Goal: Task Accomplishment & Management: Manage account settings

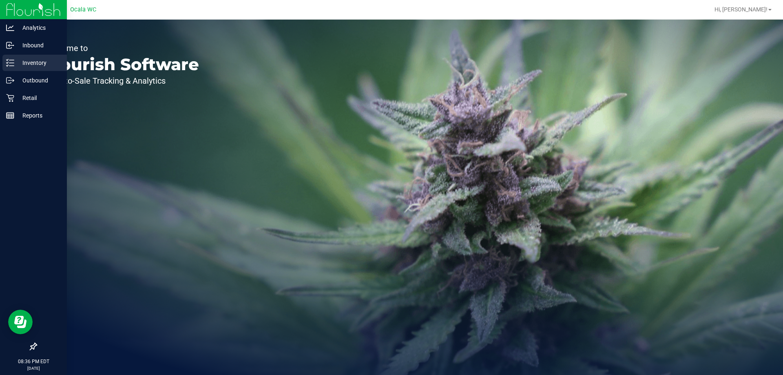
click at [7, 60] on icon at bounding box center [8, 59] width 2 height 1
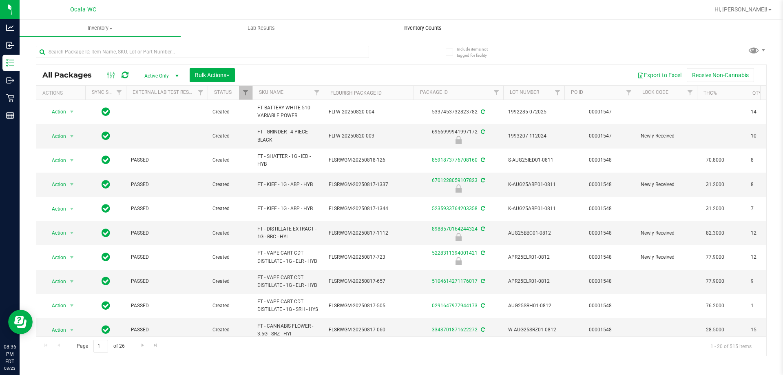
click at [406, 29] on span "Inventory Counts" at bounding box center [423, 27] width 60 height 7
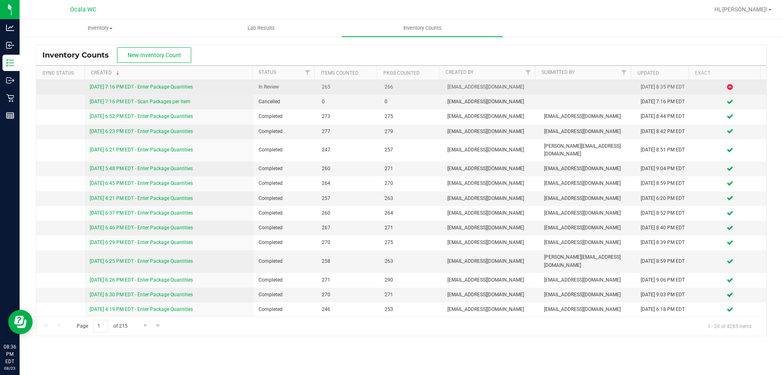
click at [157, 83] on td "[DATE] 7:16 PM EDT - Enter Package Quantities" at bounding box center [169, 87] width 169 height 15
click at [150, 84] on link "[DATE] 7:16 PM EDT - Enter Package Quantities" at bounding box center [141, 87] width 103 height 6
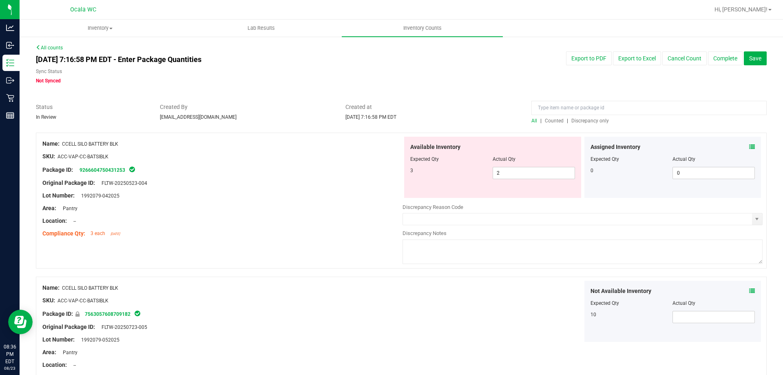
click at [582, 122] on span "Discrepancy only" at bounding box center [591, 121] width 38 height 6
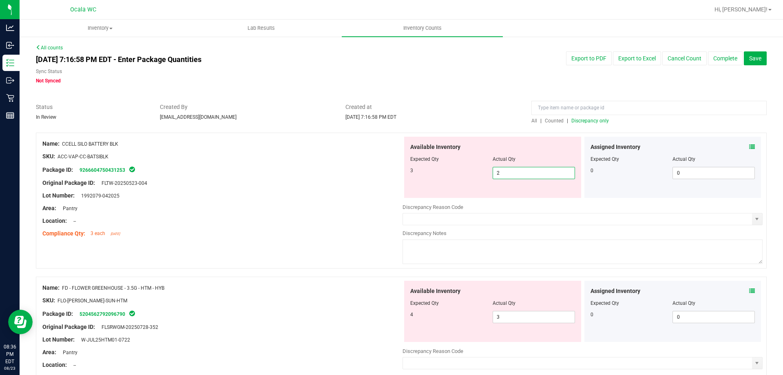
drag, startPoint x: 504, startPoint y: 170, endPoint x: 333, endPoint y: 168, distance: 170.6
click at [406, 175] on div "Available Inventory Expected Qty Actual Qty 3 2 2" at bounding box center [492, 167] width 177 height 61
type input "3"
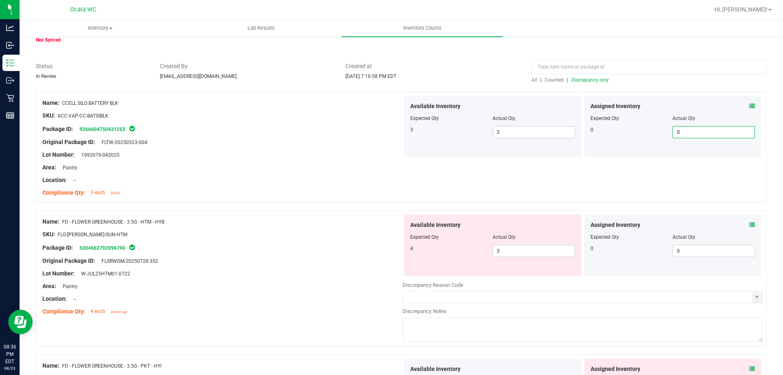
scroll to position [82, 0]
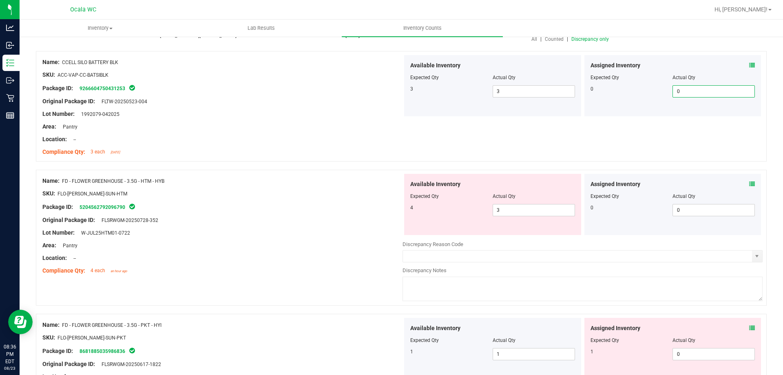
click at [750, 184] on icon at bounding box center [753, 184] width 6 height 6
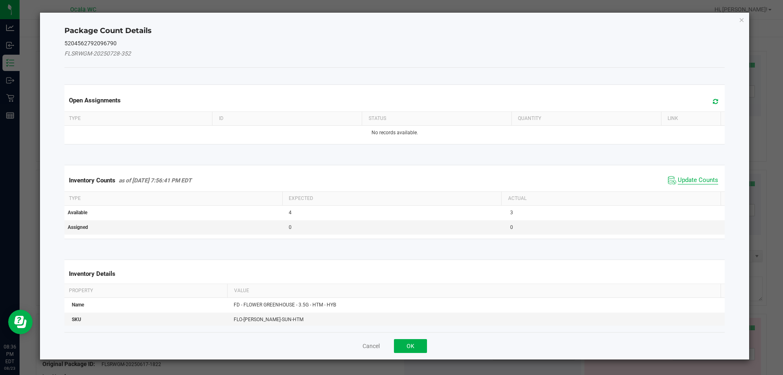
click at [695, 180] on span "Update Counts" at bounding box center [698, 180] width 40 height 8
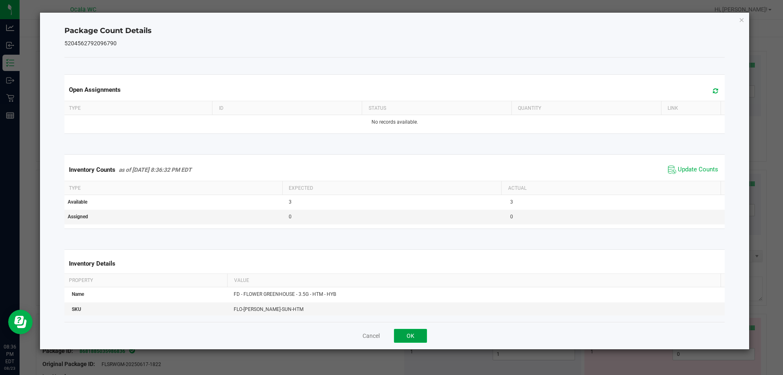
click at [415, 331] on button "OK" at bounding box center [410, 336] width 33 height 14
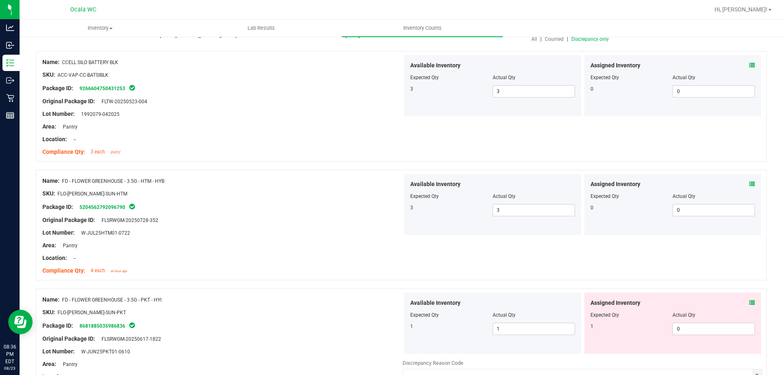
click at [750, 303] on icon at bounding box center [753, 303] width 6 height 6
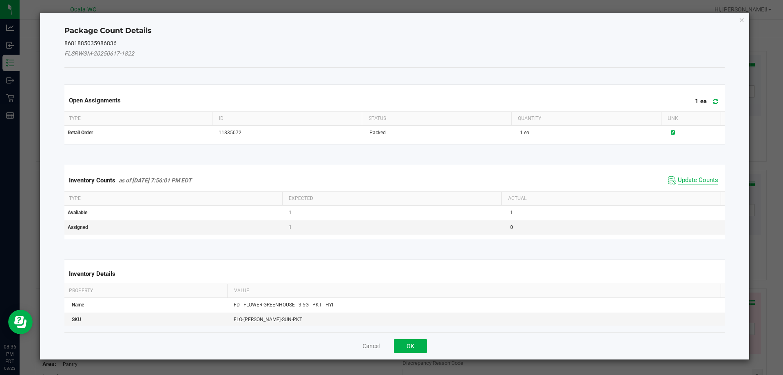
click at [687, 182] on span "Update Counts" at bounding box center [698, 180] width 40 height 8
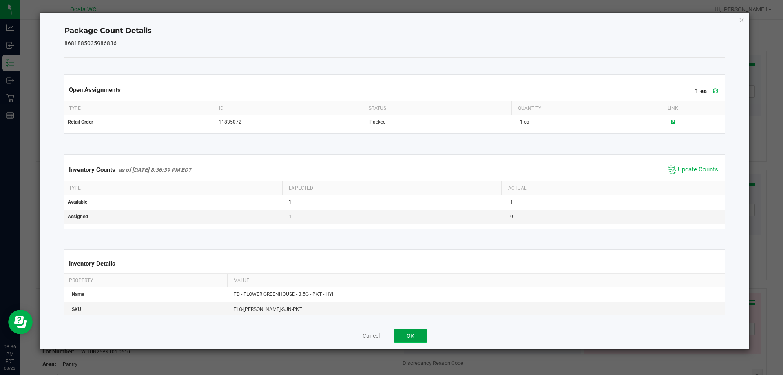
click at [415, 332] on button "OK" at bounding box center [410, 336] width 33 height 14
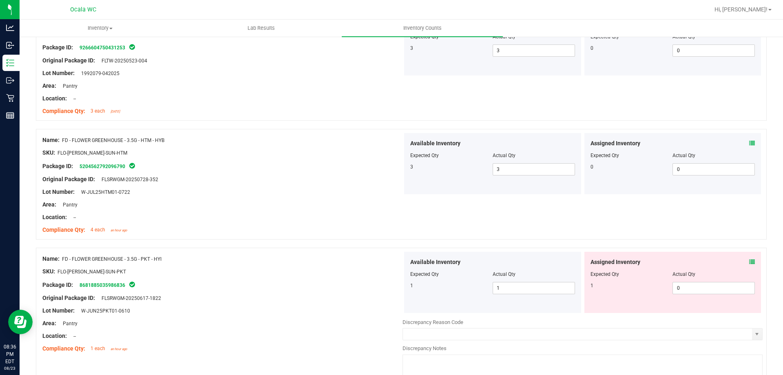
scroll to position [163, 0]
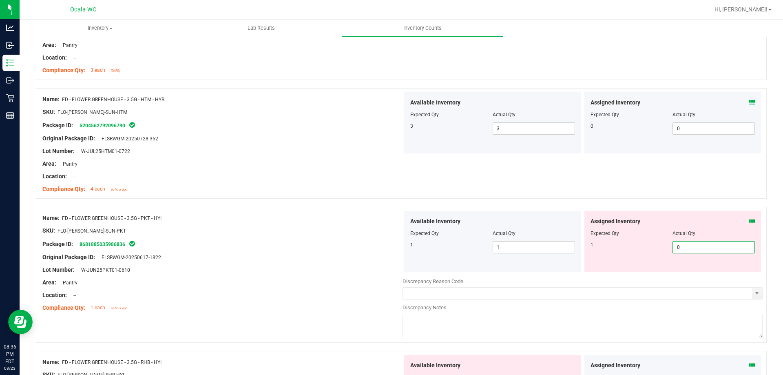
drag, startPoint x: 680, startPoint y: 242, endPoint x: 645, endPoint y: 248, distance: 36.0
click at [645, 248] on div "1 0 0" at bounding box center [673, 247] width 165 height 12
type input "1"
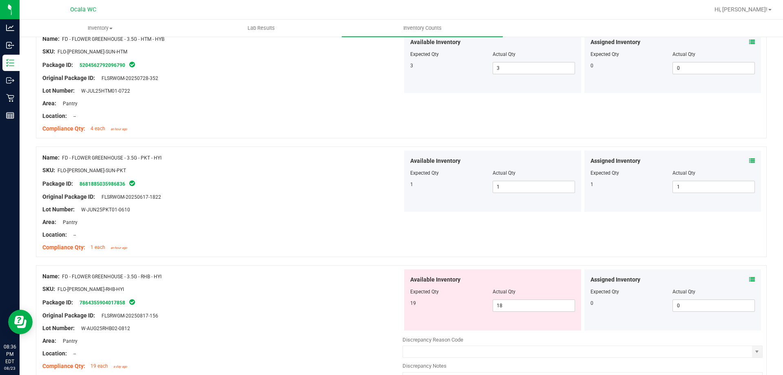
scroll to position [245, 0]
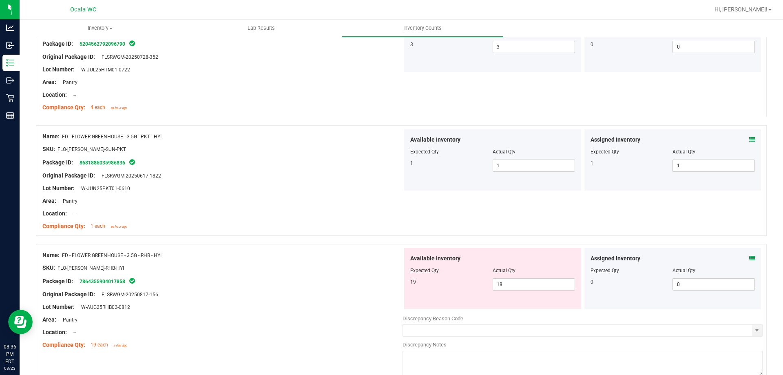
click at [750, 256] on icon at bounding box center [753, 258] width 6 height 6
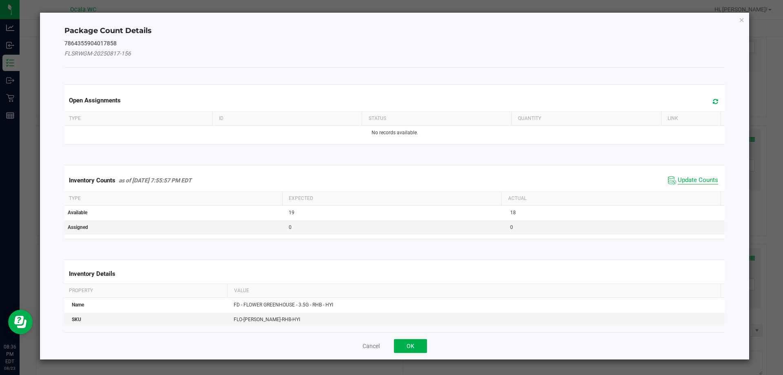
click at [685, 178] on span "Update Counts" at bounding box center [698, 180] width 40 height 8
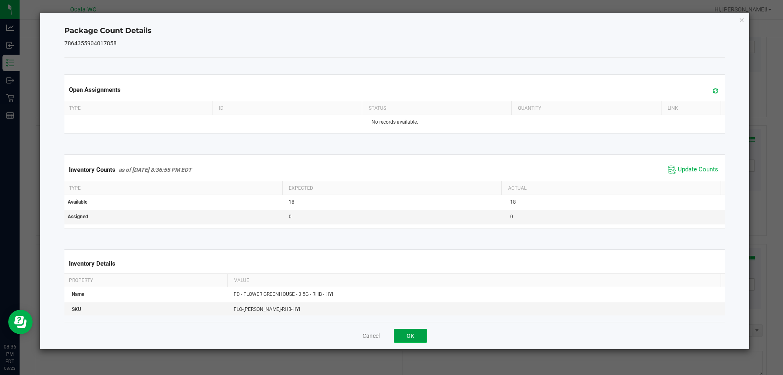
click at [411, 329] on button "OK" at bounding box center [410, 336] width 33 height 14
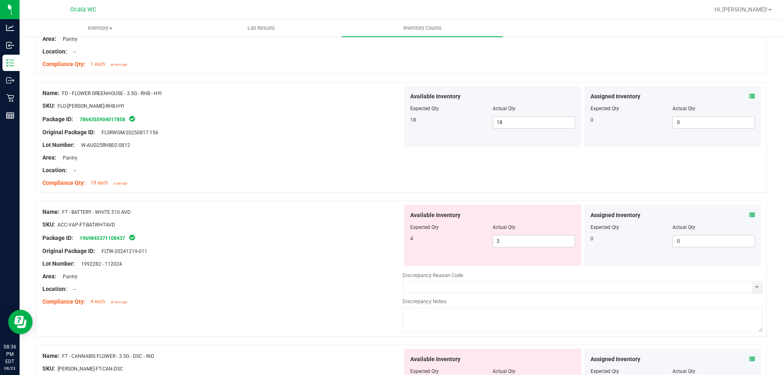
scroll to position [408, 0]
click at [742, 215] on div "Assigned Inventory" at bounding box center [673, 214] width 165 height 9
click at [750, 214] on icon at bounding box center [753, 214] width 6 height 6
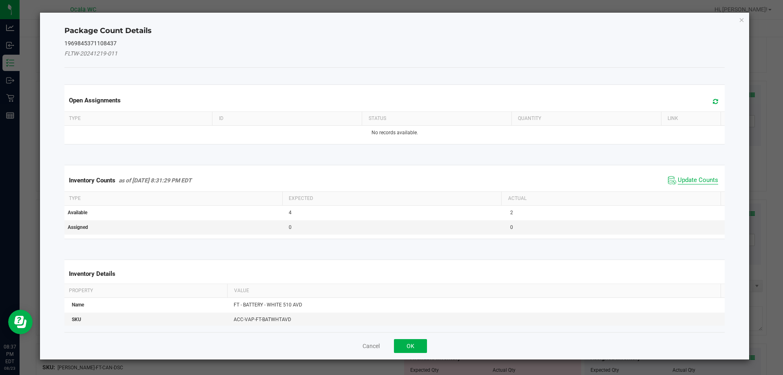
click at [678, 182] on span "Update Counts" at bounding box center [698, 180] width 40 height 8
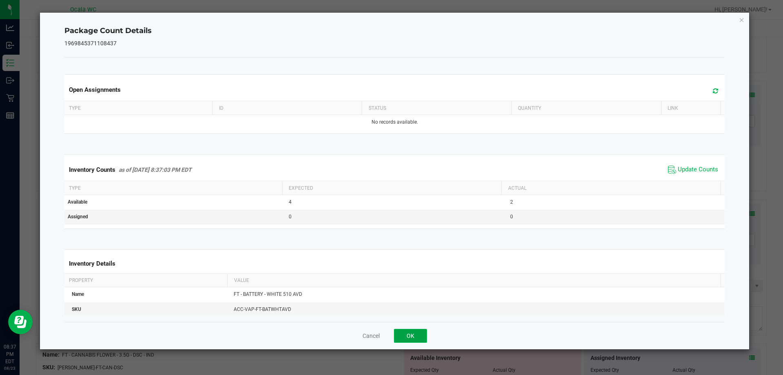
click at [413, 330] on button "OK" at bounding box center [410, 336] width 33 height 14
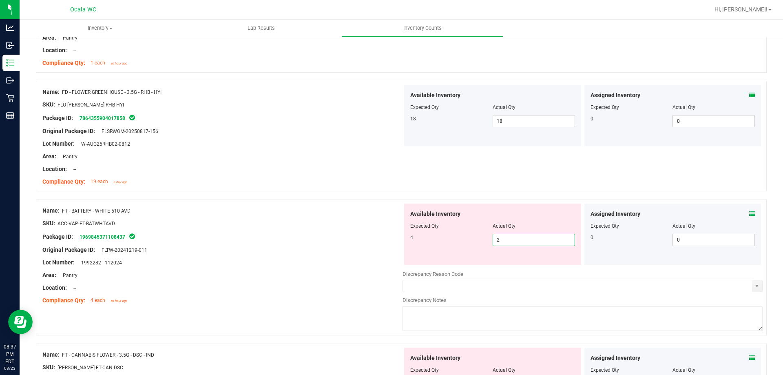
drag, startPoint x: 504, startPoint y: 242, endPoint x: 479, endPoint y: 242, distance: 25.3
click at [479, 242] on div "4 2 2" at bounding box center [492, 240] width 165 height 12
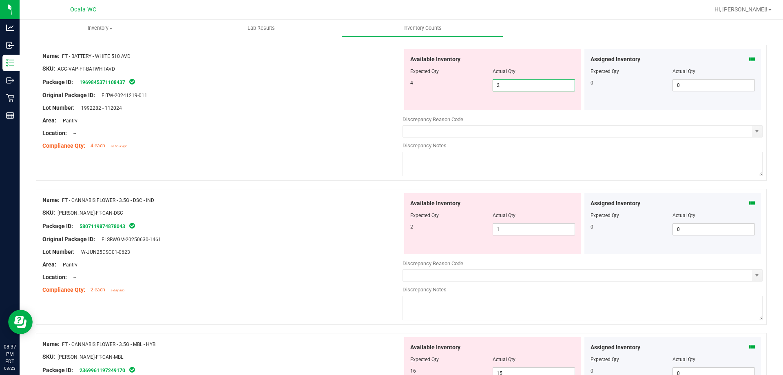
scroll to position [571, 0]
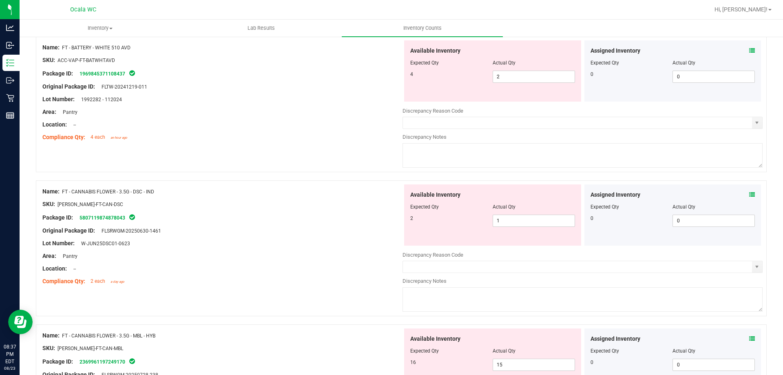
click at [750, 194] on icon at bounding box center [753, 195] width 6 height 6
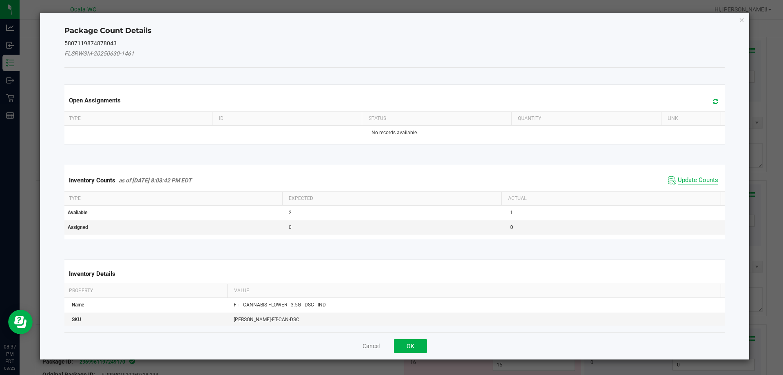
click at [696, 178] on span "Update Counts" at bounding box center [698, 180] width 40 height 8
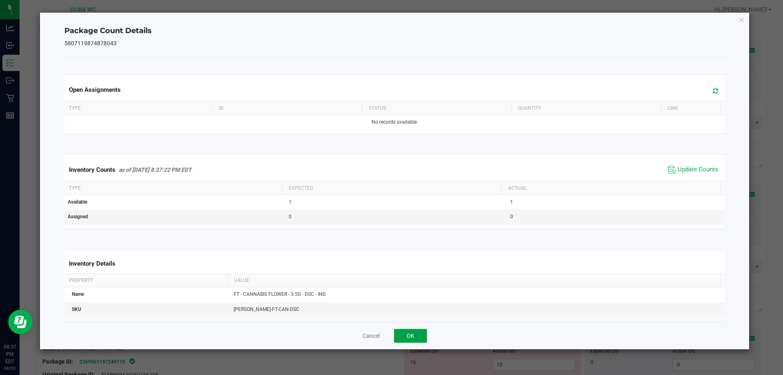
click at [414, 329] on button "OK" at bounding box center [410, 336] width 33 height 14
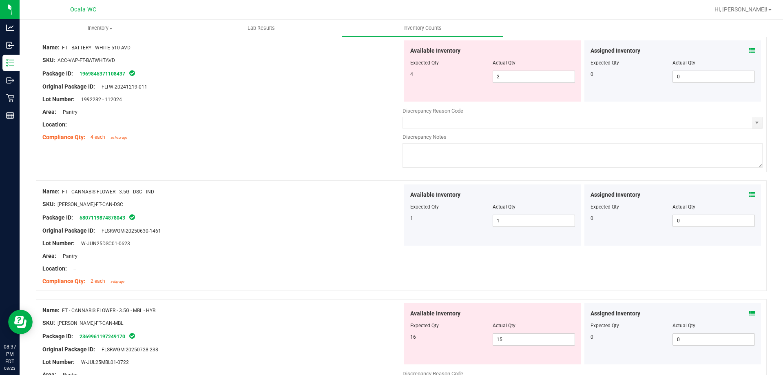
click at [750, 313] on icon at bounding box center [753, 314] width 6 height 6
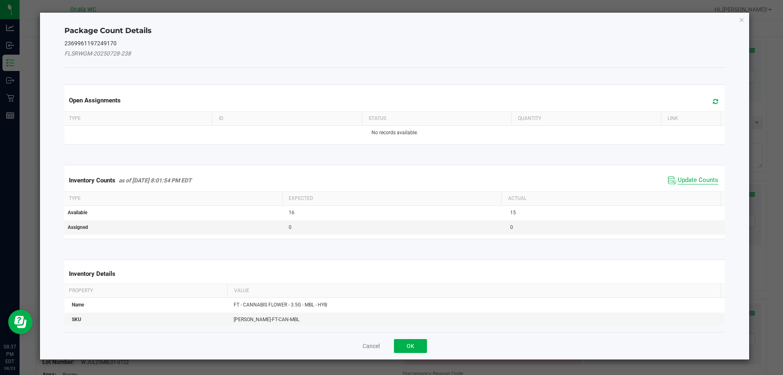
click at [683, 180] on span "Update Counts" at bounding box center [698, 180] width 40 height 8
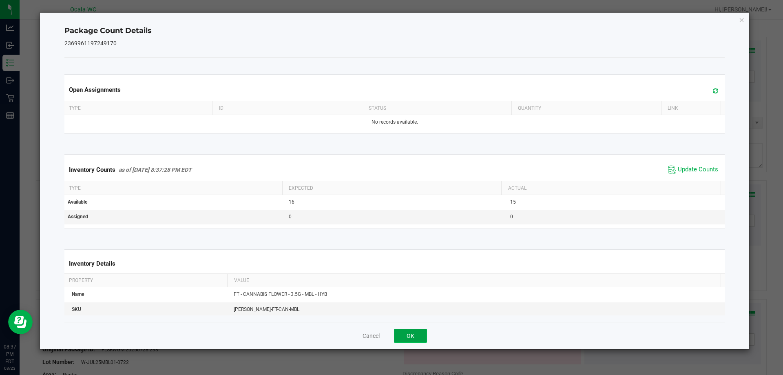
click at [421, 331] on button "OK" at bounding box center [410, 336] width 33 height 14
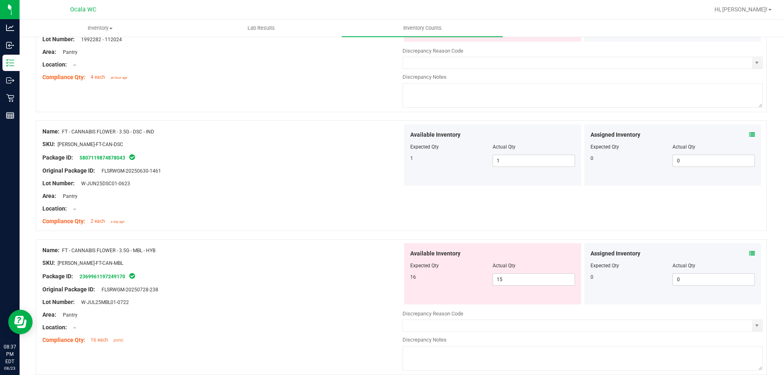
scroll to position [653, 0]
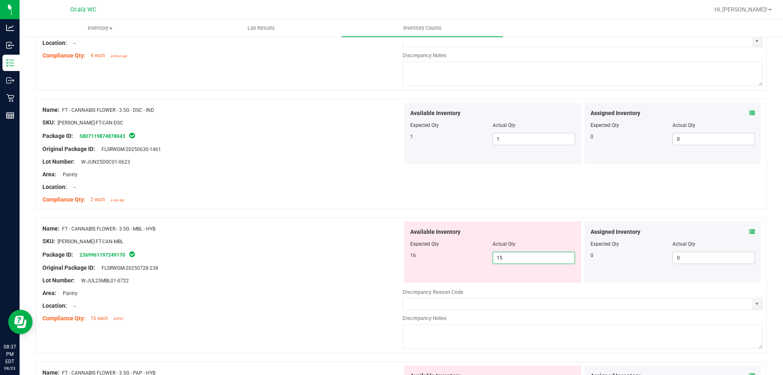
drag, startPoint x: 506, startPoint y: 257, endPoint x: 397, endPoint y: 258, distance: 109.4
click at [397, 258] on div "Name: FT - CANNABIS FLOWER - 3.5G - MBL - HYB SKU: [PERSON_NAME]-FT-CAN-MBL Pac…" at bounding box center [401, 285] width 731 height 136
type input "16"
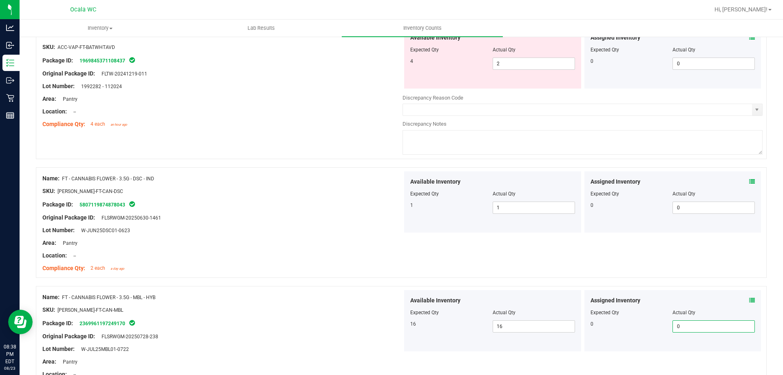
scroll to position [571, 0]
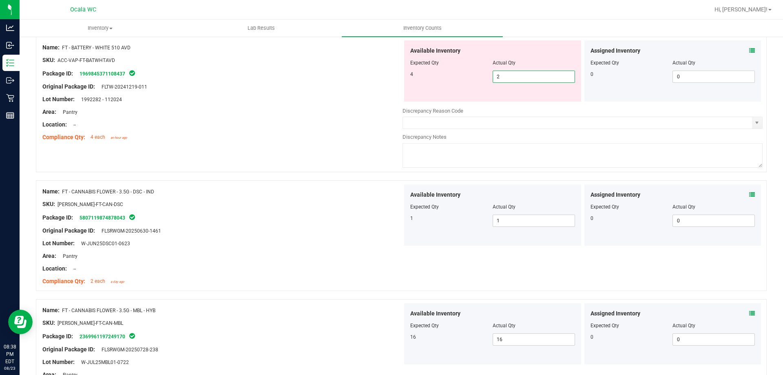
drag, startPoint x: 495, startPoint y: 77, endPoint x: 504, endPoint y: 78, distance: 8.2
click at [504, 78] on span "2 2" at bounding box center [534, 77] width 82 height 12
type input "4"
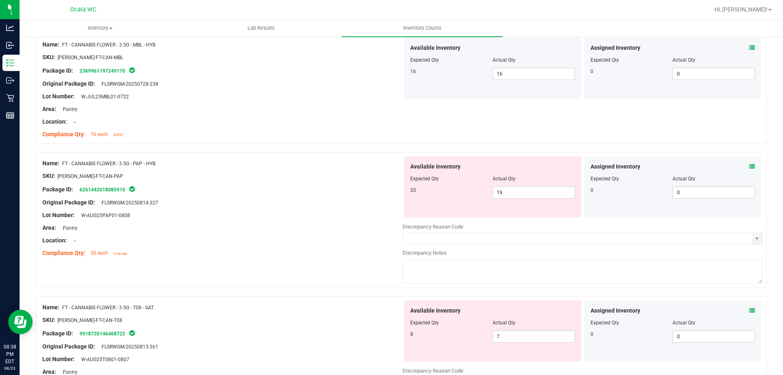
scroll to position [816, 0]
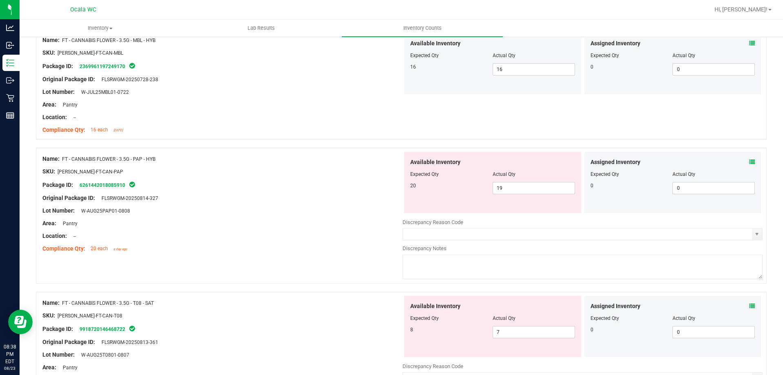
click at [750, 162] on icon at bounding box center [753, 162] width 6 height 6
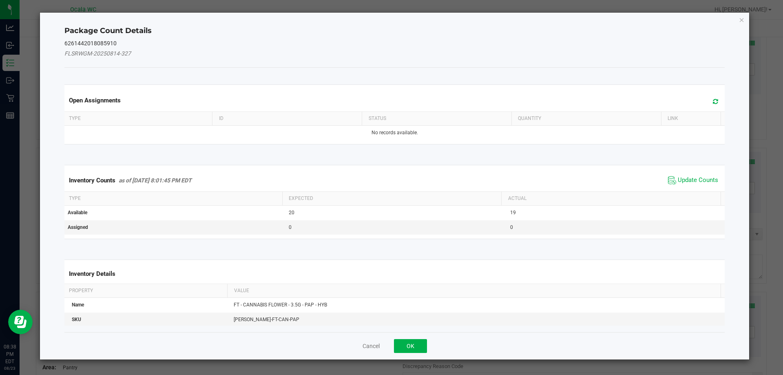
drag, startPoint x: 699, startPoint y: 171, endPoint x: 693, endPoint y: 173, distance: 6.8
click at [698, 172] on div "Inventory Counts as of [DATE] 8:01:45 PM EDT Update Counts" at bounding box center [395, 180] width 664 height 22
click at [690, 175] on span "Update Counts" at bounding box center [693, 180] width 54 height 12
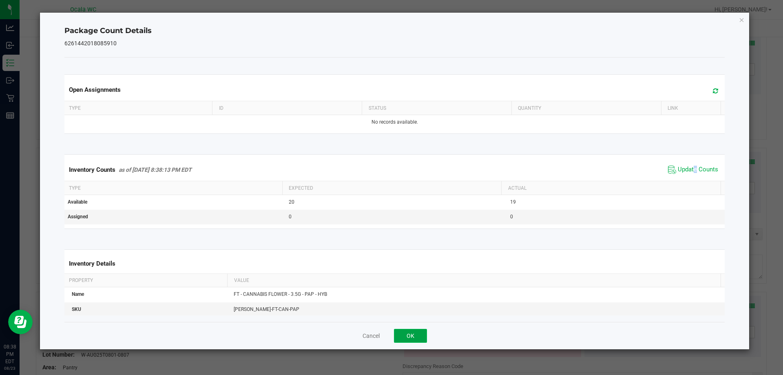
click at [413, 333] on button "OK" at bounding box center [410, 336] width 33 height 14
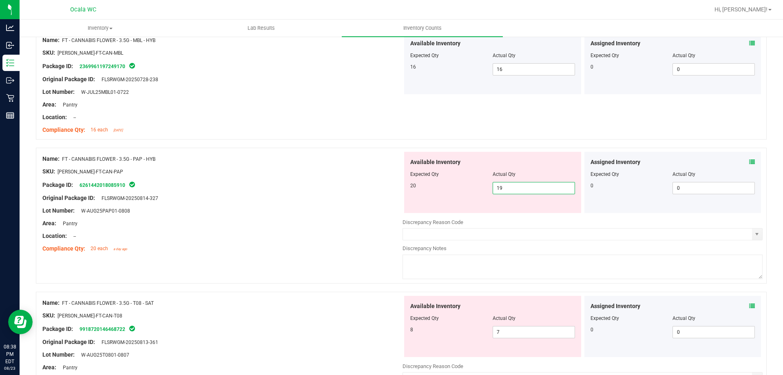
click at [505, 184] on span "19 19" at bounding box center [534, 188] width 82 height 12
drag, startPoint x: 505, startPoint y: 184, endPoint x: 491, endPoint y: 185, distance: 14.3
click at [493, 185] on input "19" at bounding box center [534, 187] width 82 height 11
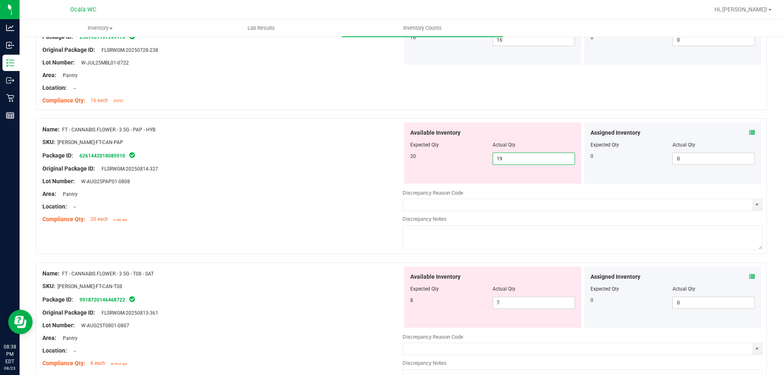
scroll to position [775, 0]
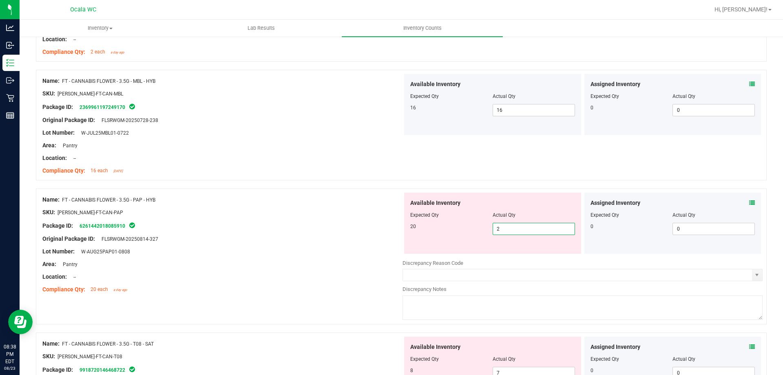
type input "20"
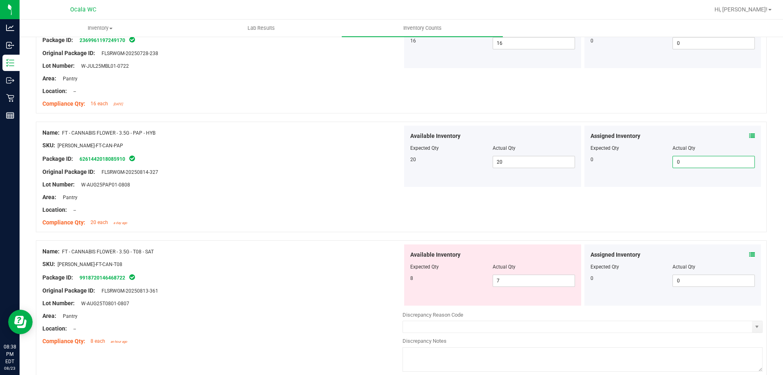
scroll to position [857, 0]
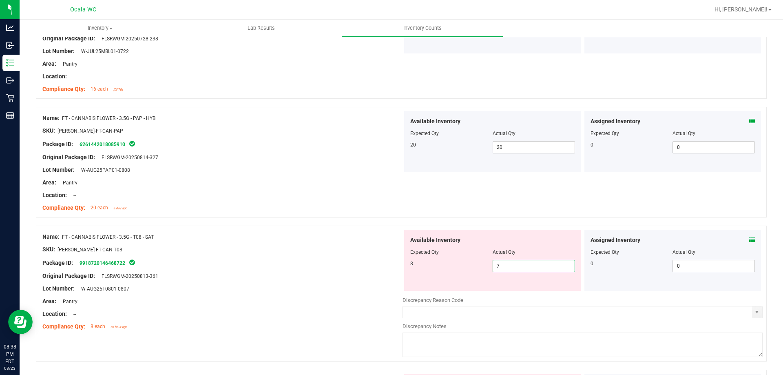
click at [503, 266] on span "7 7" at bounding box center [534, 266] width 82 height 12
click at [750, 240] on icon at bounding box center [753, 240] width 6 height 6
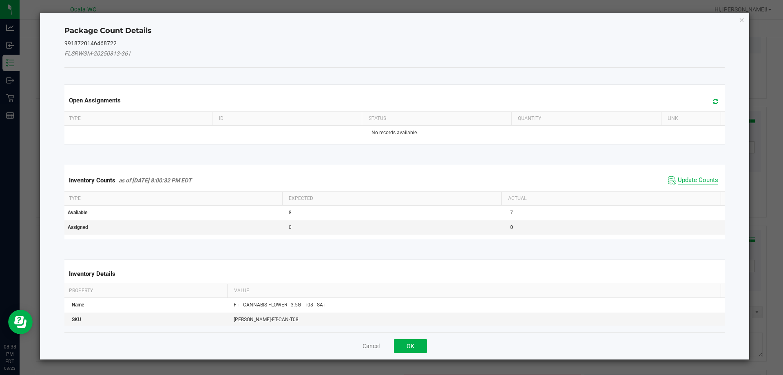
click at [681, 181] on span "Update Counts" at bounding box center [698, 180] width 40 height 8
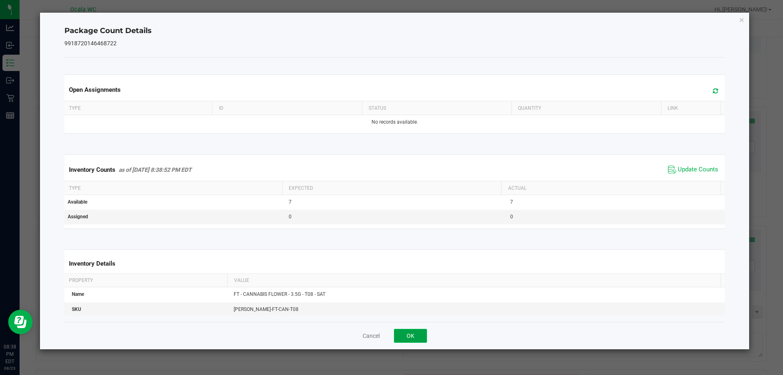
click at [420, 329] on button "OK" at bounding box center [410, 336] width 33 height 14
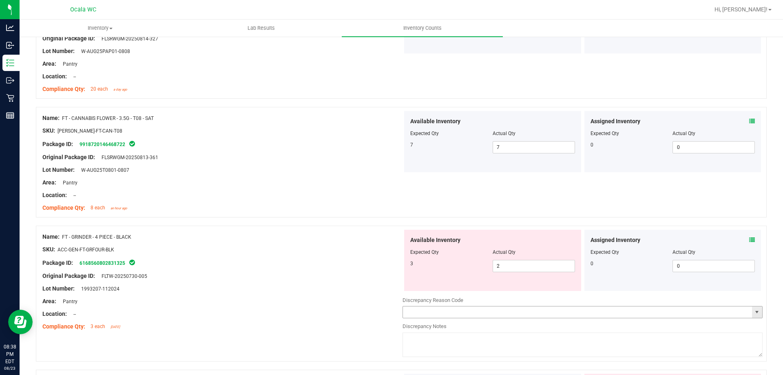
scroll to position [979, 0]
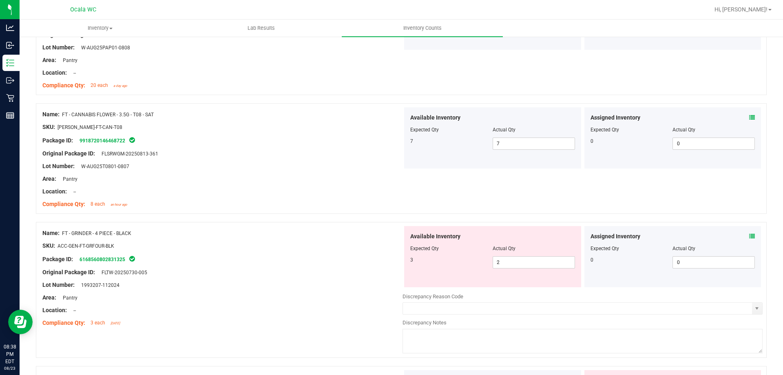
click at [750, 237] on icon at bounding box center [753, 236] width 6 height 6
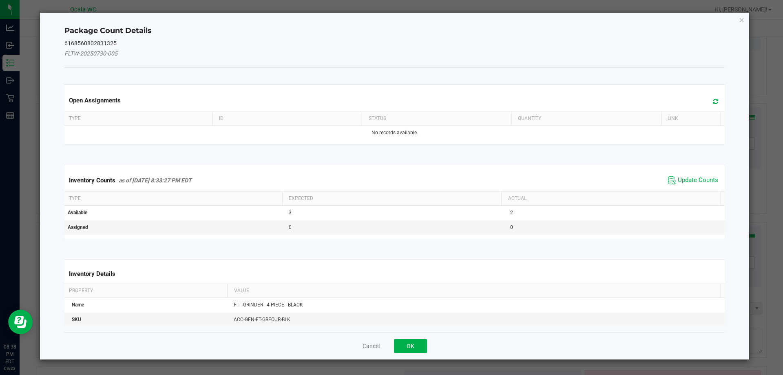
click at [686, 174] on span "Update Counts" at bounding box center [693, 180] width 54 height 12
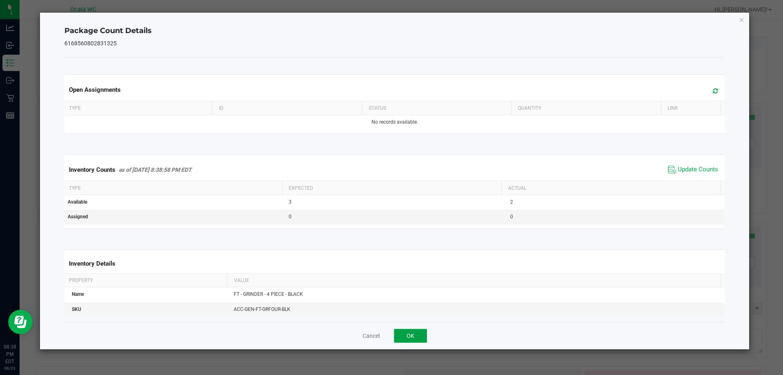
click at [412, 330] on button "OK" at bounding box center [410, 336] width 33 height 14
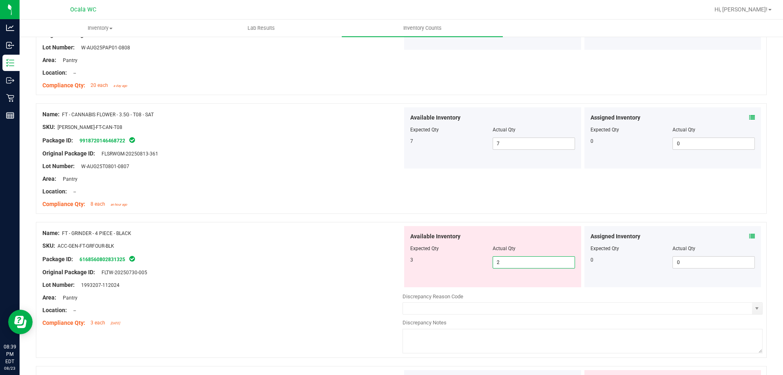
drag, startPoint x: 501, startPoint y: 262, endPoint x: 479, endPoint y: 266, distance: 22.1
click at [479, 266] on div "3 2 2" at bounding box center [492, 262] width 165 height 12
type input "3"
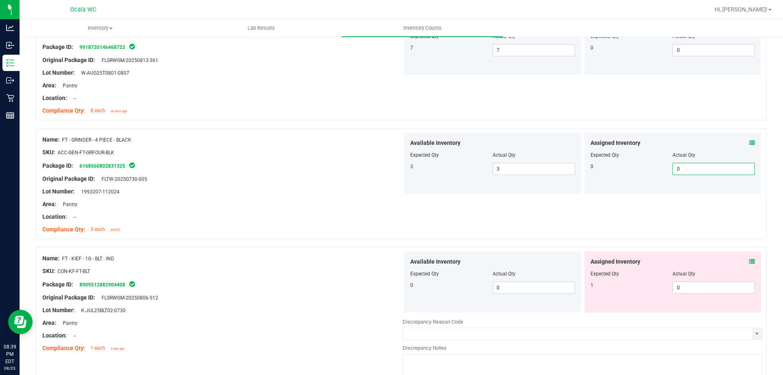
scroll to position [1102, 0]
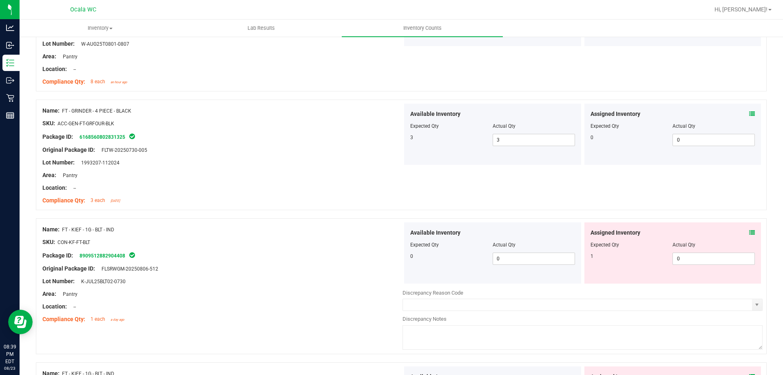
drag, startPoint x: 752, startPoint y: 229, endPoint x: 748, endPoint y: 233, distance: 5.2
click at [749, 232] on div "Assigned Inventory Expected Qty Actual Qty 1 0 0" at bounding box center [673, 252] width 177 height 61
click at [750, 233] on icon at bounding box center [753, 233] width 6 height 6
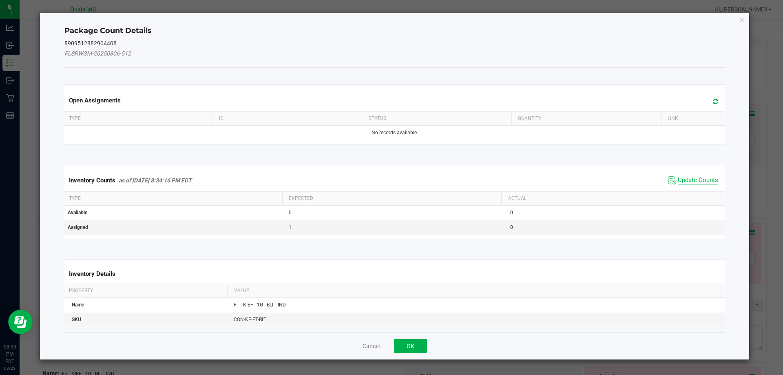
click at [704, 180] on span "Update Counts" at bounding box center [698, 180] width 40 height 8
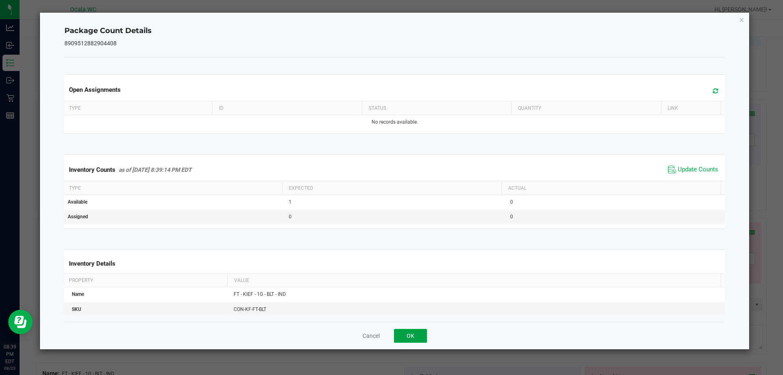
click at [415, 329] on button "OK" at bounding box center [410, 336] width 33 height 14
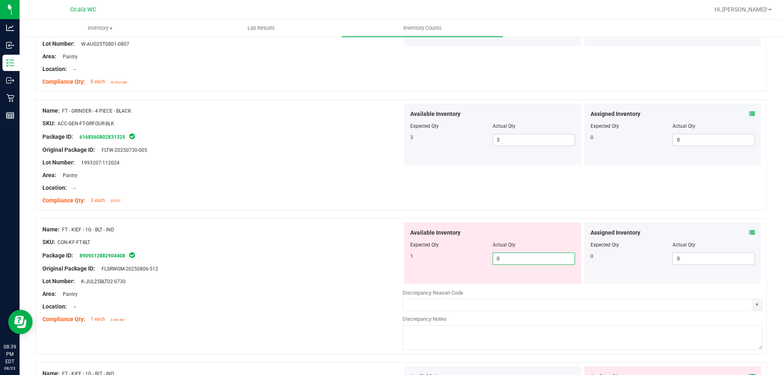
drag, startPoint x: 506, startPoint y: 259, endPoint x: 459, endPoint y: 266, distance: 47.4
click at [468, 265] on div "Available Inventory Expected Qty Actual Qty 1 0 0" at bounding box center [492, 252] width 177 height 61
type input "1"
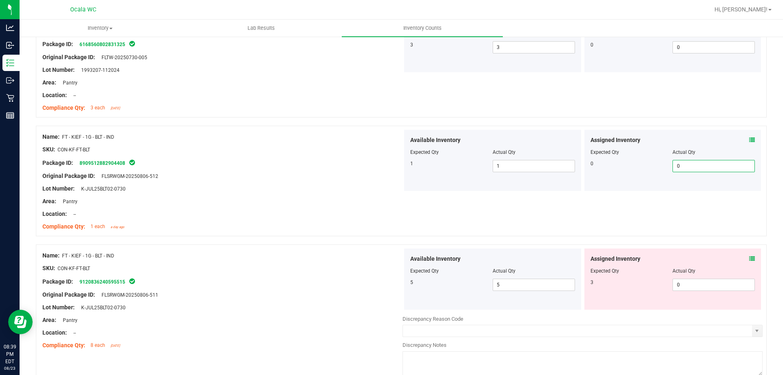
scroll to position [1224, 0]
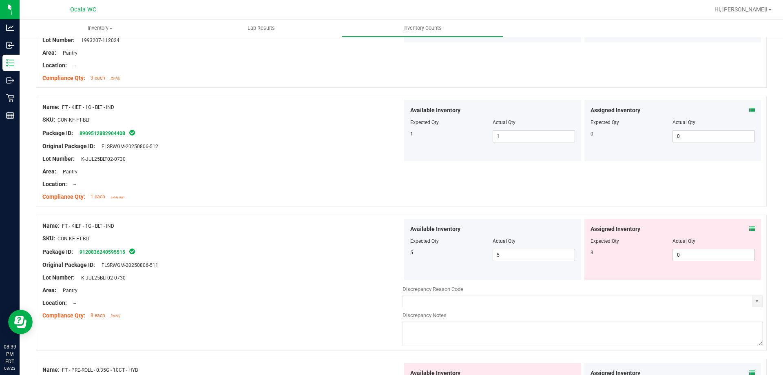
click at [741, 228] on div "Assigned Inventory" at bounding box center [673, 229] width 165 height 9
click at [750, 228] on icon at bounding box center [753, 229] width 6 height 6
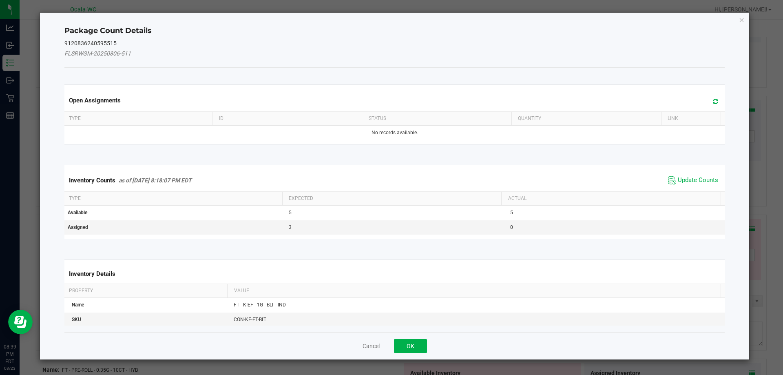
click at [681, 175] on span "Update Counts" at bounding box center [693, 180] width 54 height 12
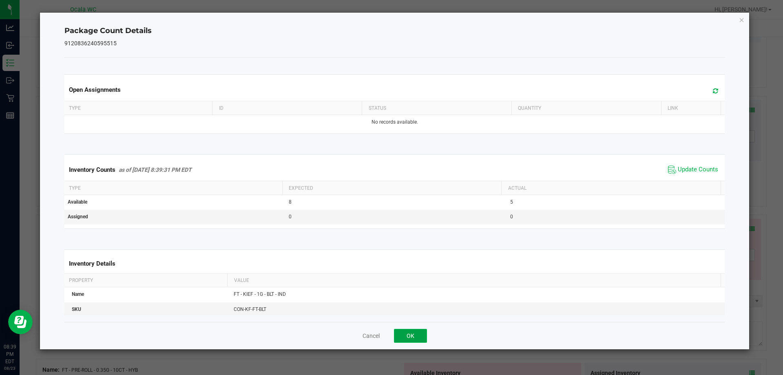
click at [410, 329] on button "OK" at bounding box center [410, 336] width 33 height 14
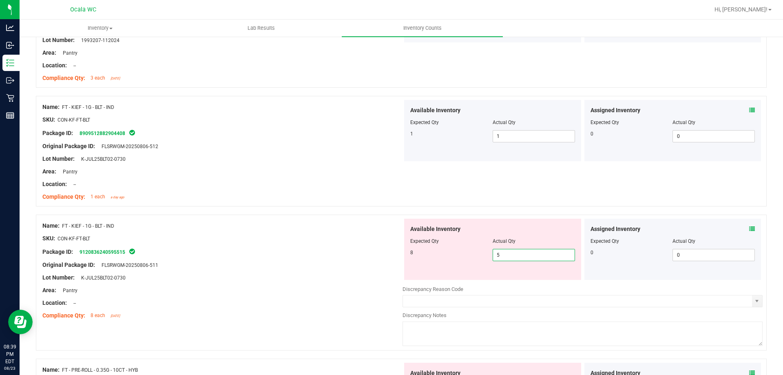
drag, startPoint x: 500, startPoint y: 258, endPoint x: 423, endPoint y: 275, distance: 78.8
click at [425, 273] on div "Available Inventory Expected Qty Actual Qty 8 5 5" at bounding box center [492, 249] width 177 height 61
type input "8"
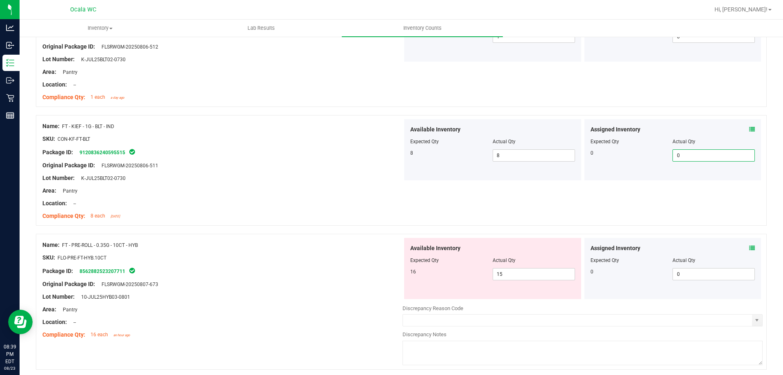
scroll to position [1347, 0]
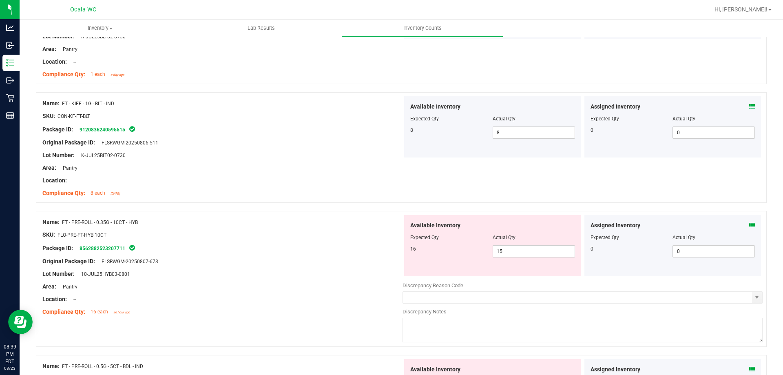
click at [750, 226] on icon at bounding box center [753, 225] width 6 height 6
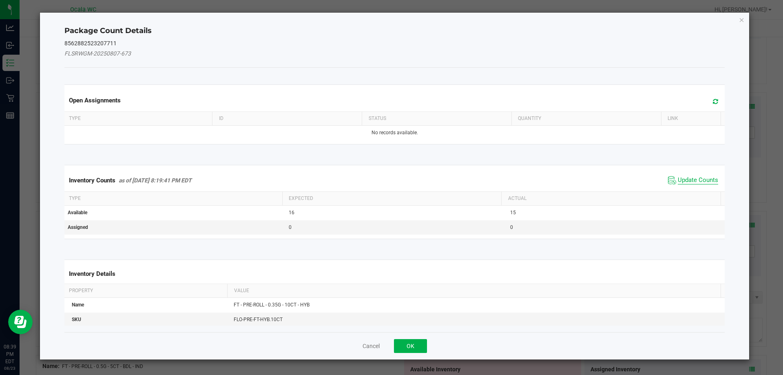
click at [692, 182] on span "Update Counts" at bounding box center [698, 180] width 40 height 8
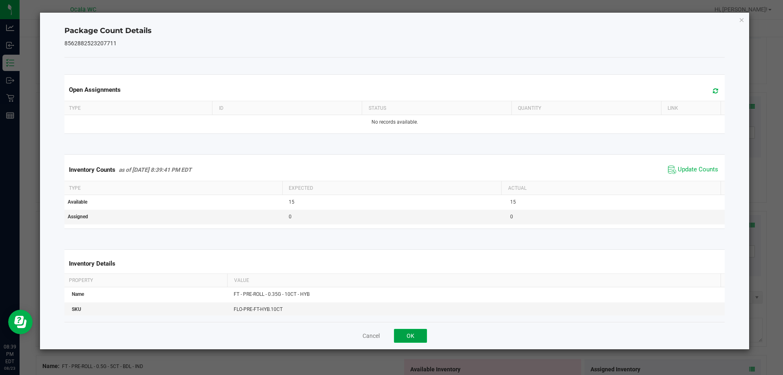
click at [411, 335] on button "OK" at bounding box center [410, 336] width 33 height 14
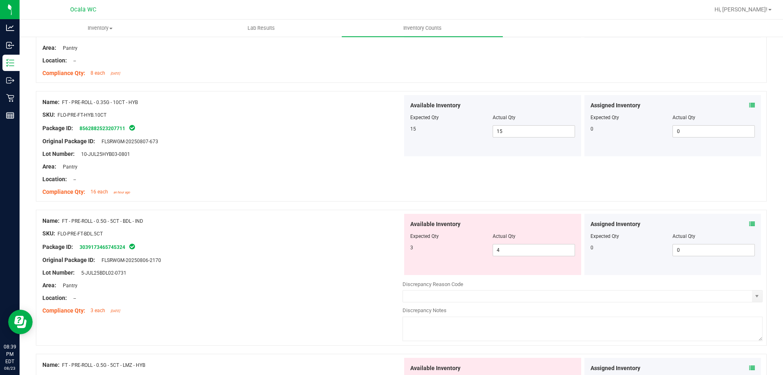
scroll to position [1469, 0]
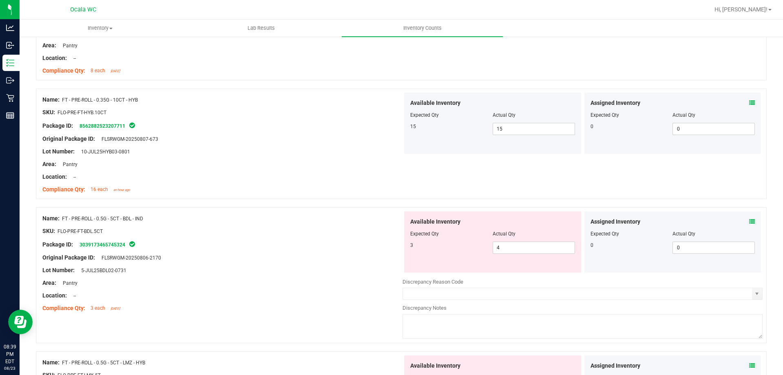
click at [750, 224] on span at bounding box center [753, 221] width 6 height 9
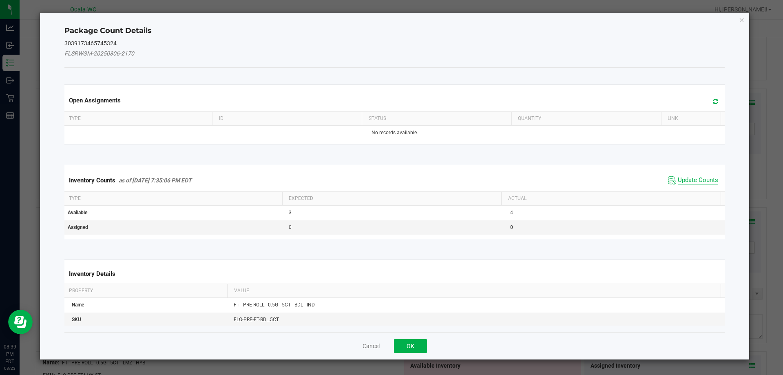
click at [683, 176] on span "Update Counts" at bounding box center [698, 180] width 40 height 8
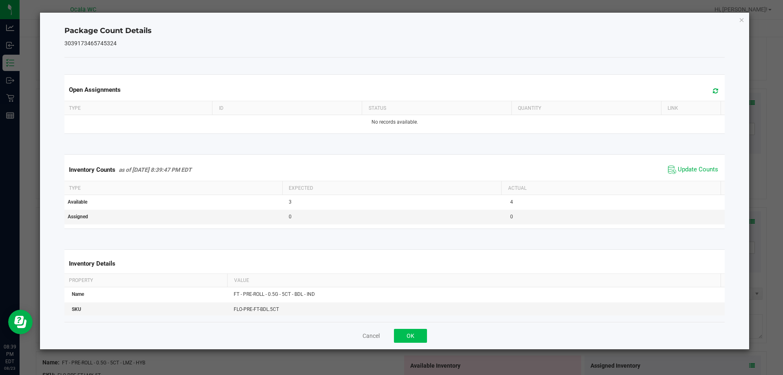
click at [418, 329] on div "Cancel OK" at bounding box center [394, 335] width 661 height 27
click at [414, 332] on button "OK" at bounding box center [410, 336] width 33 height 14
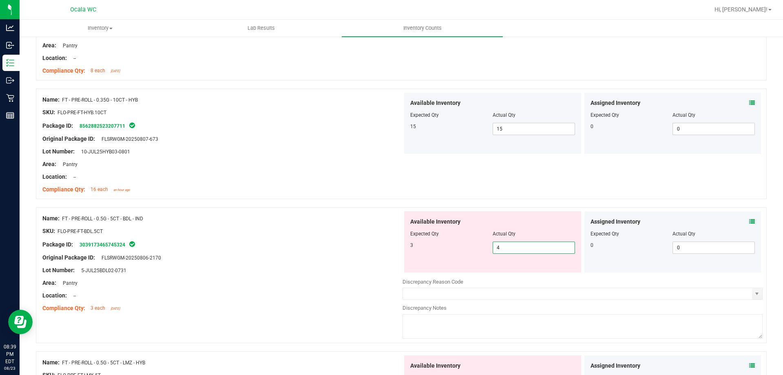
drag, startPoint x: 510, startPoint y: 248, endPoint x: 463, endPoint y: 250, distance: 47.4
click at [463, 250] on div "3 4 4" at bounding box center [492, 248] width 165 height 12
type input "3"
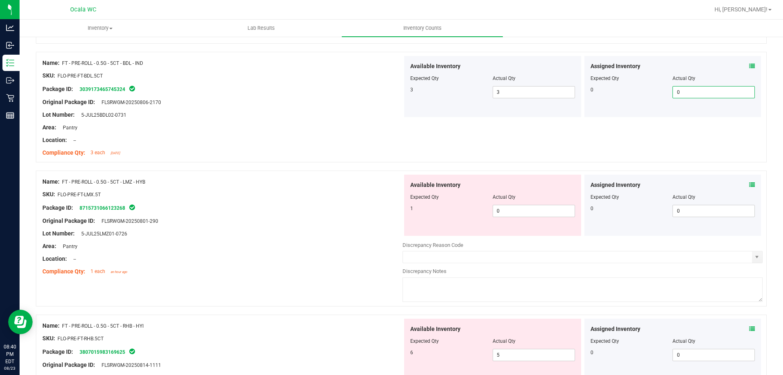
scroll to position [1632, 0]
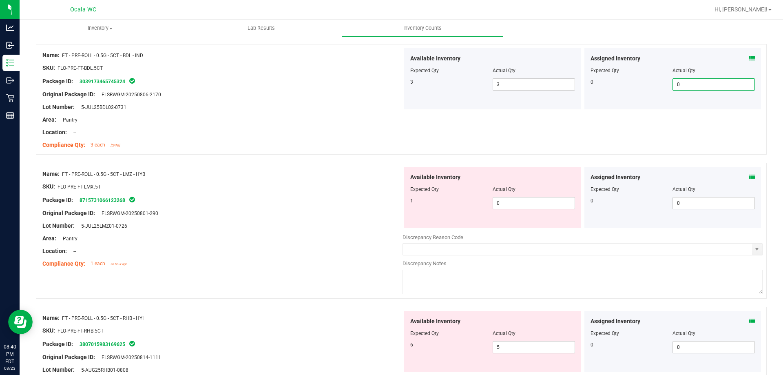
click at [749, 177] on div "Assigned Inventory Expected Qty Actual Qty 0 0 0" at bounding box center [673, 197] width 177 height 61
click at [750, 175] on icon at bounding box center [753, 177] width 6 height 6
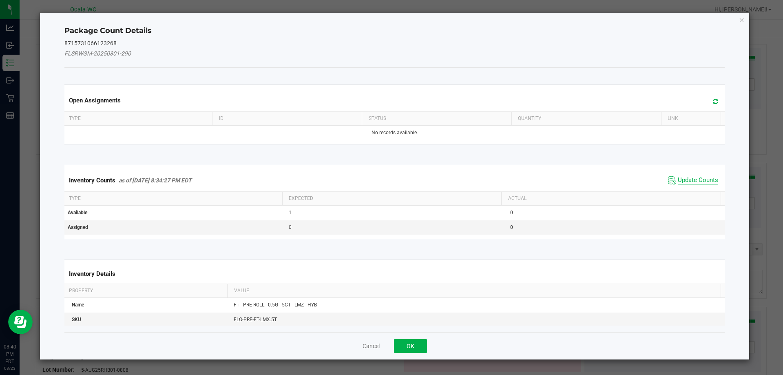
click at [685, 176] on span "Update Counts" at bounding box center [698, 180] width 40 height 8
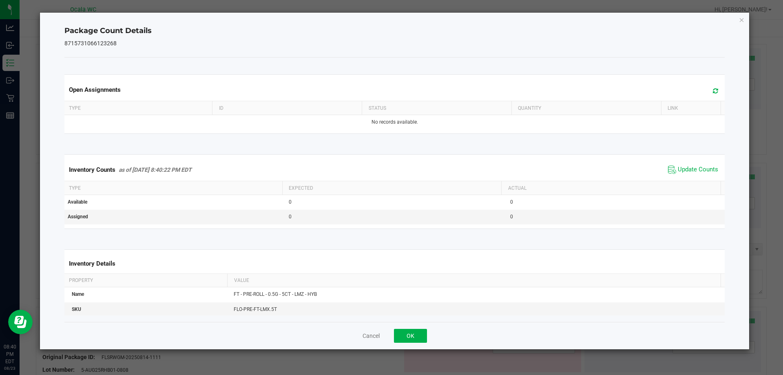
click at [415, 328] on div "Cancel OK" at bounding box center [394, 335] width 661 height 27
click at [410, 332] on button "OK" at bounding box center [410, 336] width 33 height 14
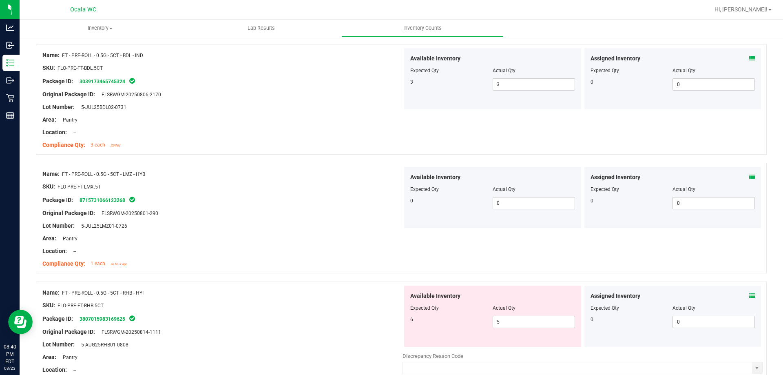
click at [750, 295] on icon at bounding box center [753, 296] width 6 height 6
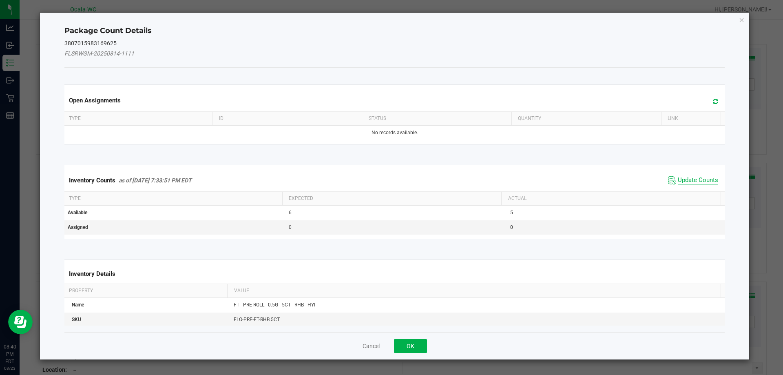
click at [683, 180] on span "Update Counts" at bounding box center [698, 180] width 40 height 8
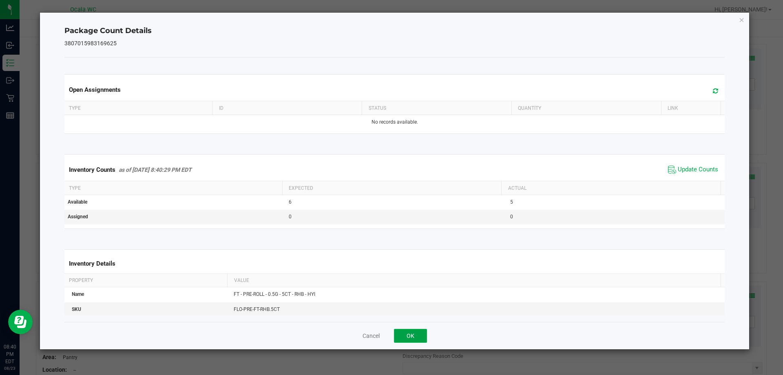
click at [417, 329] on button "OK" at bounding box center [410, 336] width 33 height 14
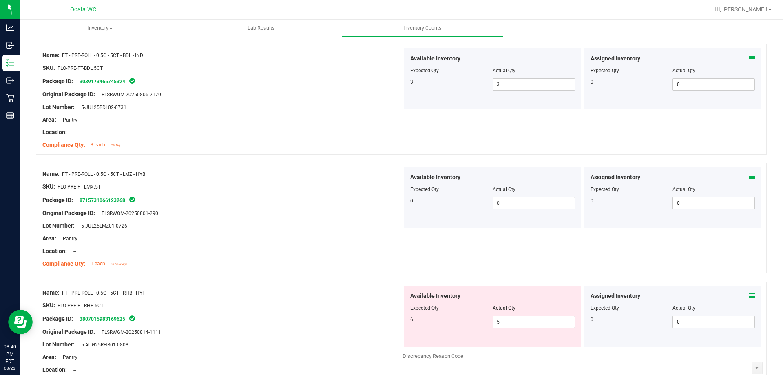
scroll to position [1673, 0]
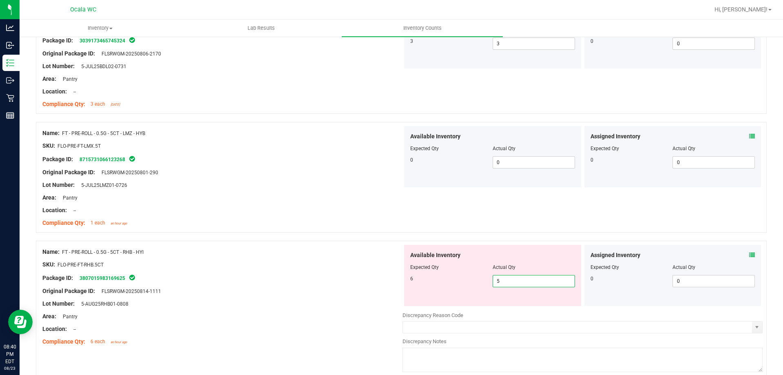
drag, startPoint x: 502, startPoint y: 283, endPoint x: 413, endPoint y: 290, distance: 89.6
click at [414, 289] on div "Available Inventory Expected Qty Actual Qty 6 5 5" at bounding box center [492, 275] width 177 height 61
type input "6"
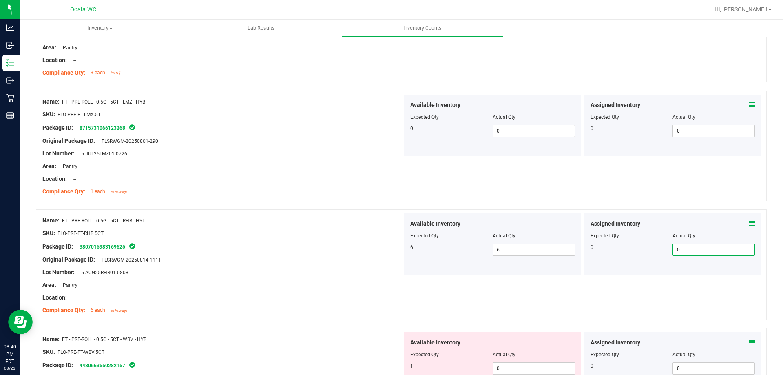
scroll to position [1755, 0]
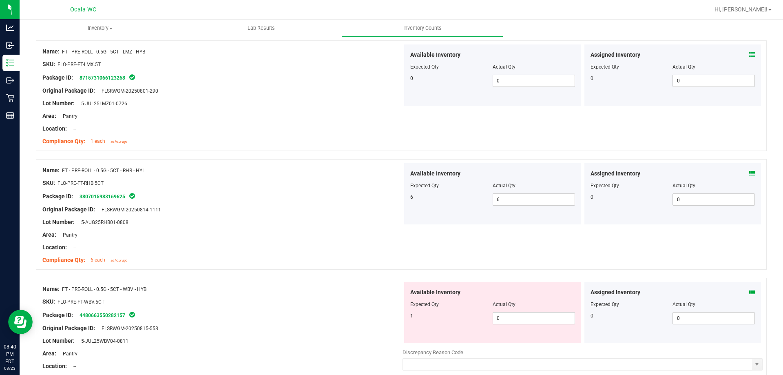
click at [750, 290] on icon at bounding box center [753, 292] width 6 height 6
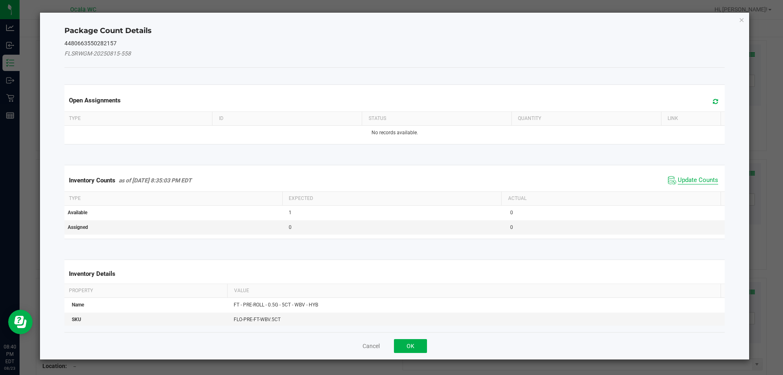
click at [678, 178] on span "Update Counts" at bounding box center [698, 180] width 40 height 8
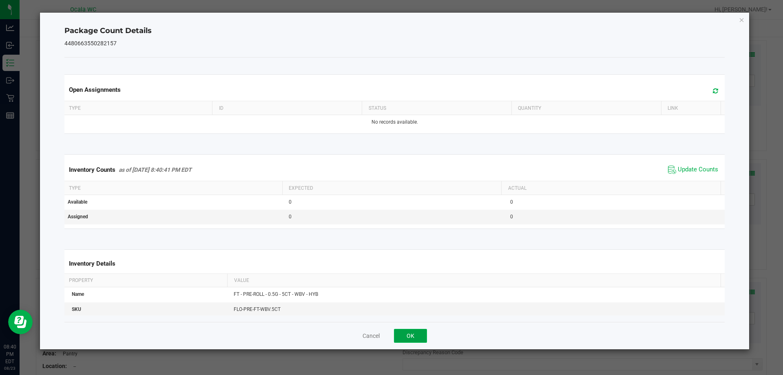
click at [408, 330] on button "OK" at bounding box center [410, 336] width 33 height 14
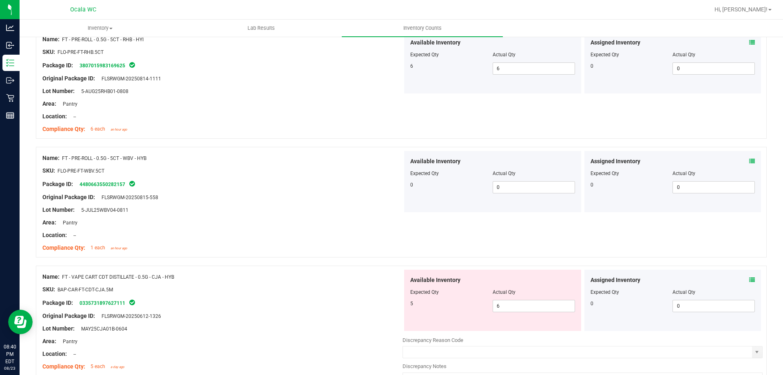
scroll to position [1918, 0]
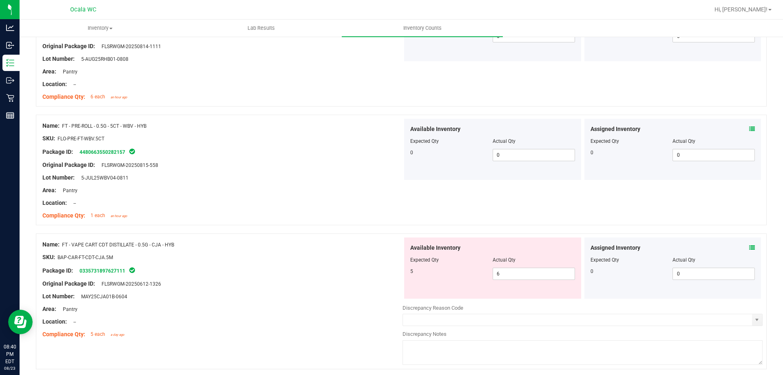
click at [750, 246] on icon at bounding box center [753, 248] width 6 height 6
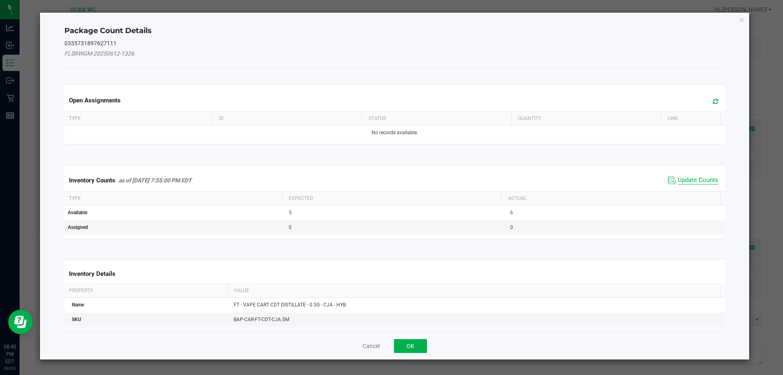
click at [688, 180] on span "Update Counts" at bounding box center [698, 180] width 40 height 8
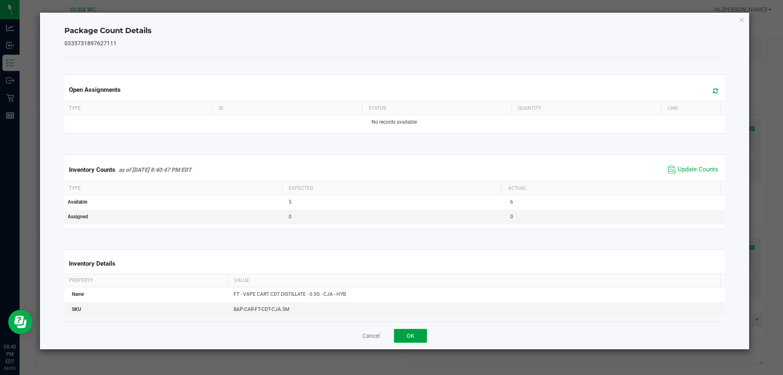
click at [422, 332] on button "OK" at bounding box center [410, 336] width 33 height 14
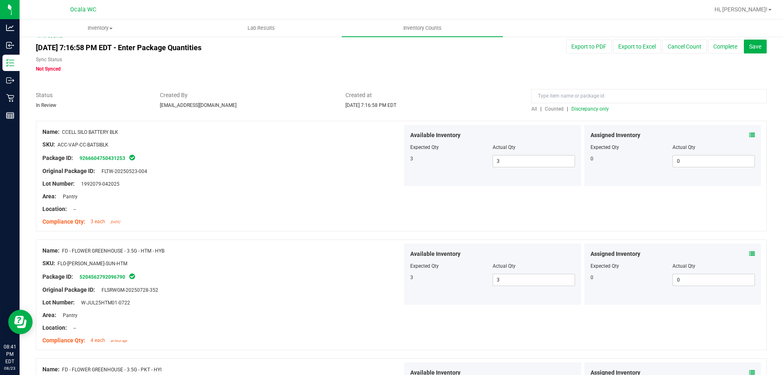
scroll to position [0, 0]
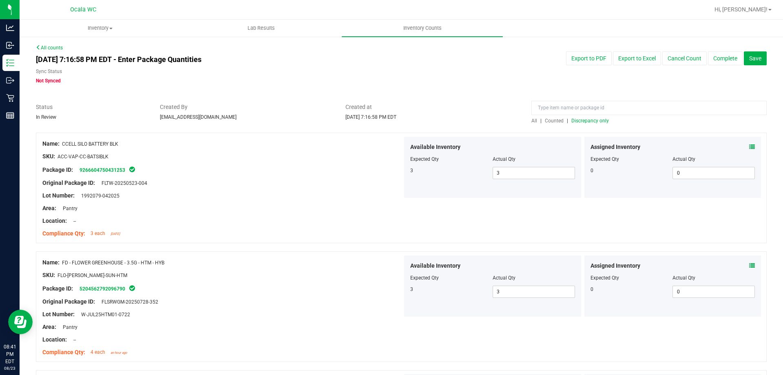
click at [582, 122] on span "Discrepancy only" at bounding box center [591, 121] width 38 height 6
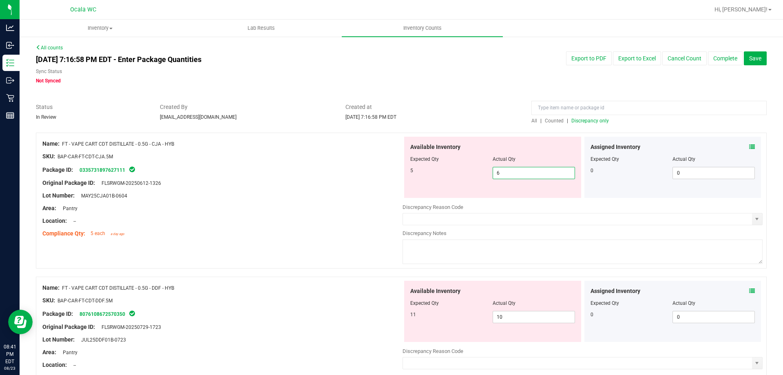
drag, startPoint x: 501, startPoint y: 174, endPoint x: 489, endPoint y: 174, distance: 12.2
click at [493, 174] on span "6 6" at bounding box center [534, 173] width 82 height 12
type input "5"
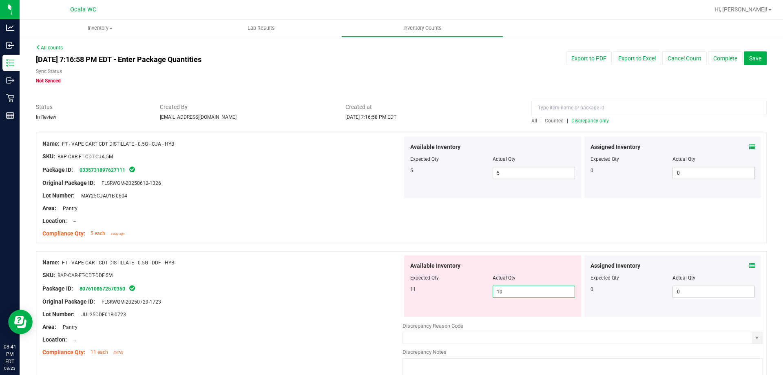
drag, startPoint x: 499, startPoint y: 288, endPoint x: 454, endPoint y: 295, distance: 46.4
click at [454, 295] on div "11 10 10" at bounding box center [492, 292] width 165 height 12
type input "11"
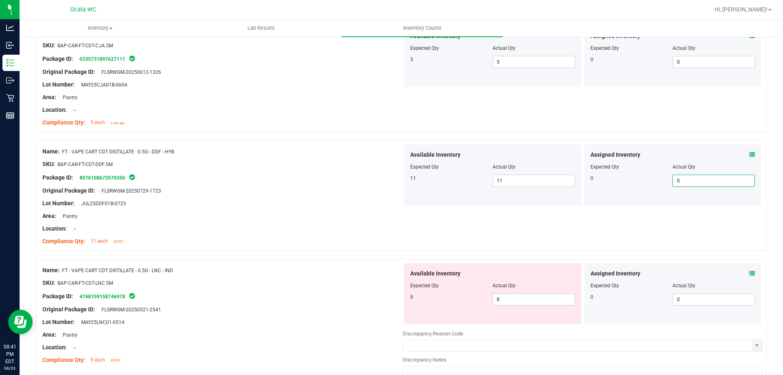
scroll to position [122, 0]
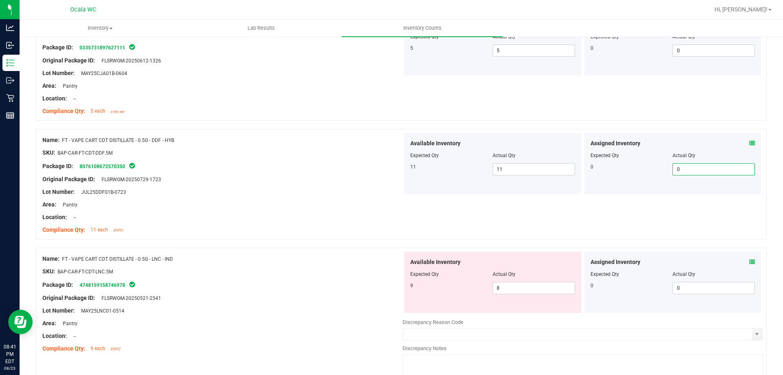
click at [750, 260] on div "Assigned Inventory Expected Qty Actual Qty 0 0 0" at bounding box center [673, 282] width 177 height 61
click at [750, 260] on icon at bounding box center [753, 262] width 6 height 6
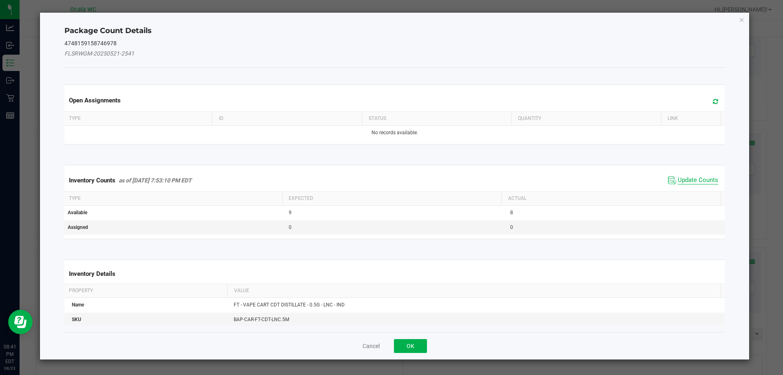
click at [683, 178] on span "Update Counts" at bounding box center [698, 180] width 40 height 8
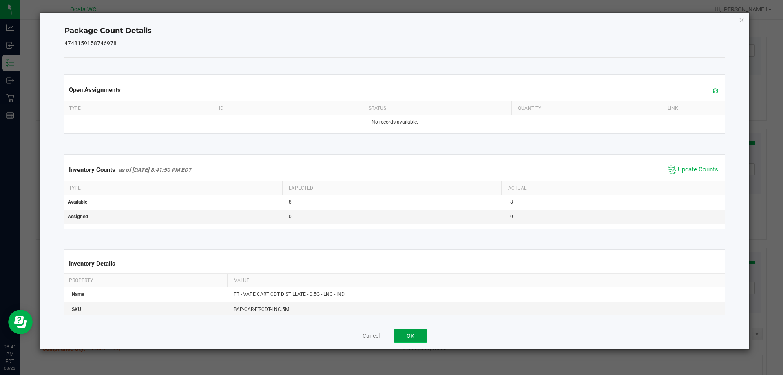
click at [414, 330] on button "OK" at bounding box center [410, 336] width 33 height 14
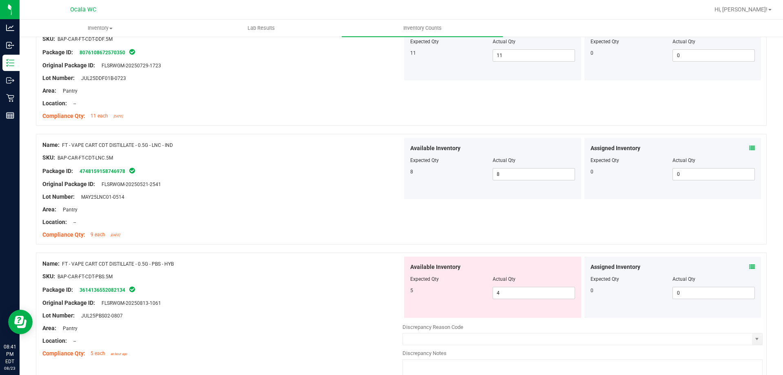
scroll to position [245, 0]
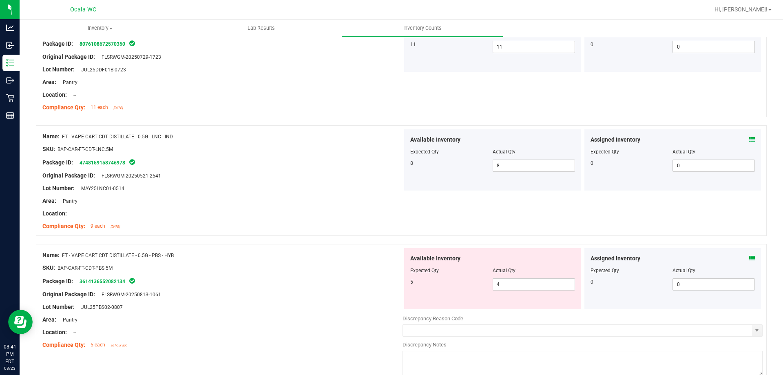
click at [750, 258] on icon at bounding box center [753, 258] width 6 height 6
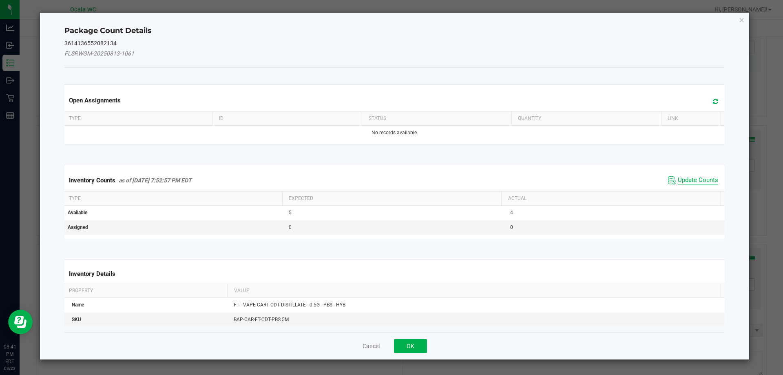
click at [683, 180] on span "Update Counts" at bounding box center [698, 180] width 40 height 8
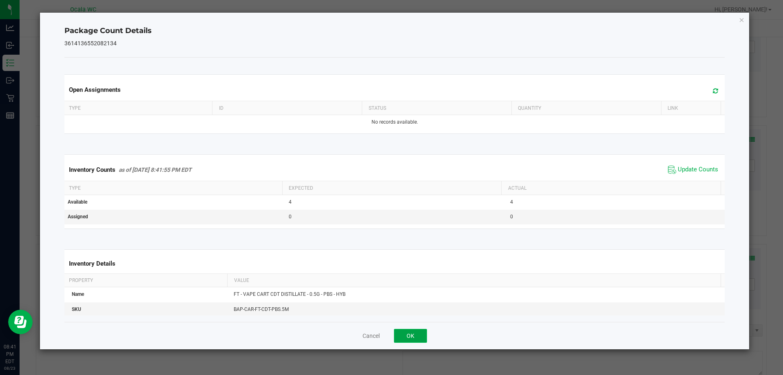
click at [416, 331] on button "OK" at bounding box center [410, 336] width 33 height 14
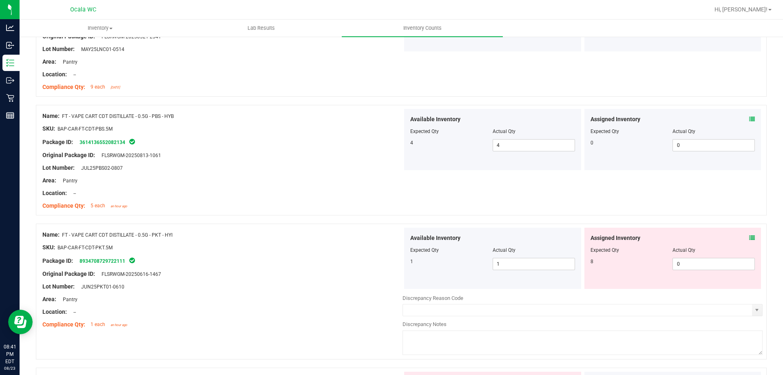
scroll to position [408, 0]
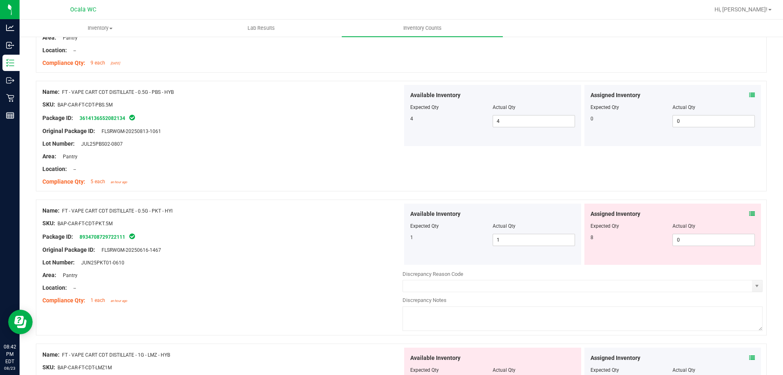
click at [750, 214] on icon at bounding box center [753, 214] width 6 height 6
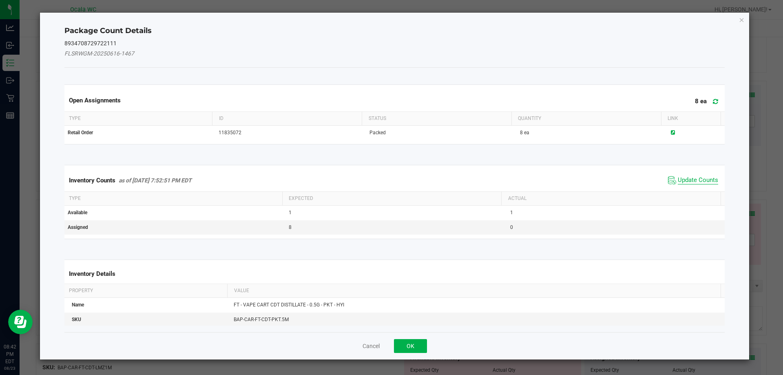
click at [679, 179] on span "Update Counts" at bounding box center [698, 180] width 40 height 8
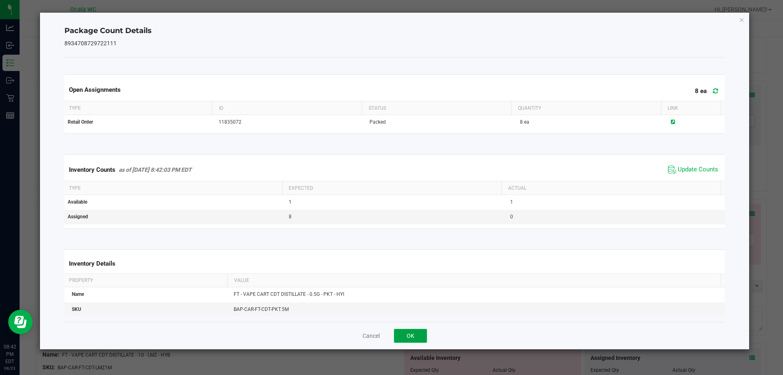
click at [417, 331] on button "OK" at bounding box center [410, 336] width 33 height 14
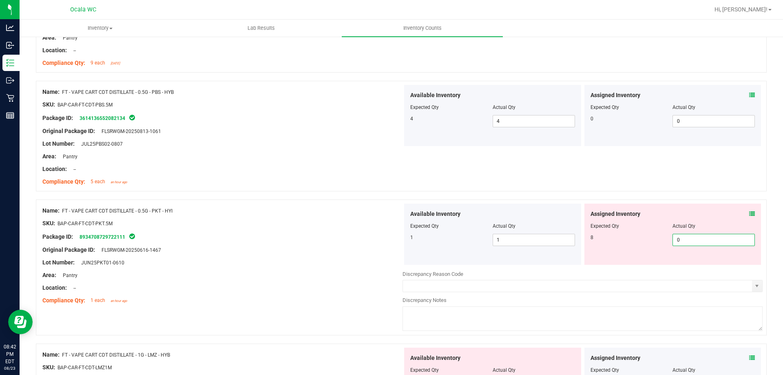
drag, startPoint x: 679, startPoint y: 237, endPoint x: 633, endPoint y: 248, distance: 46.8
click at [633, 248] on div "Assigned Inventory Expected Qty Actual Qty 8 0 0" at bounding box center [673, 234] width 177 height 61
type input "8"
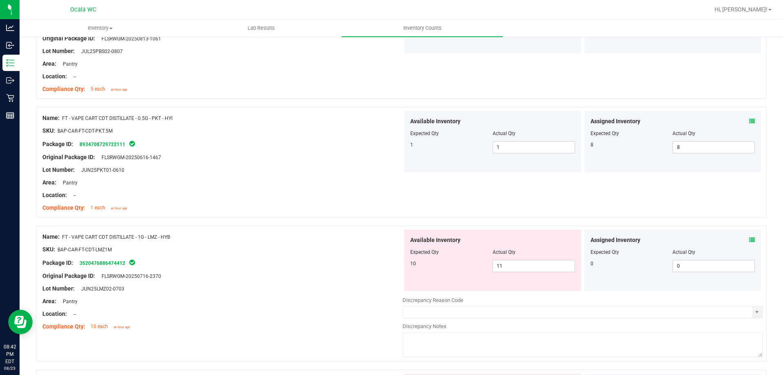
scroll to position [530, 0]
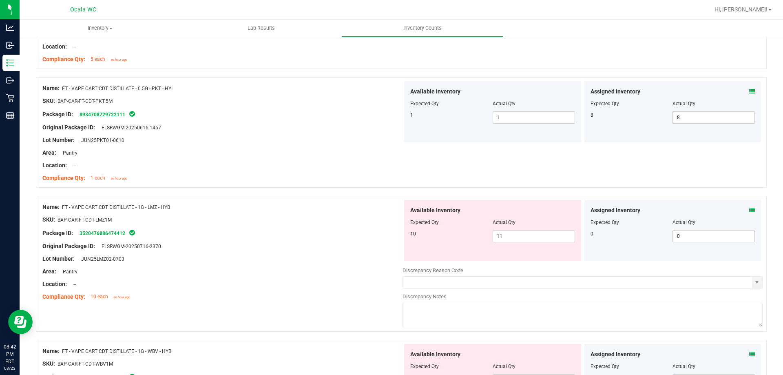
click at [750, 211] on icon at bounding box center [753, 210] width 6 height 6
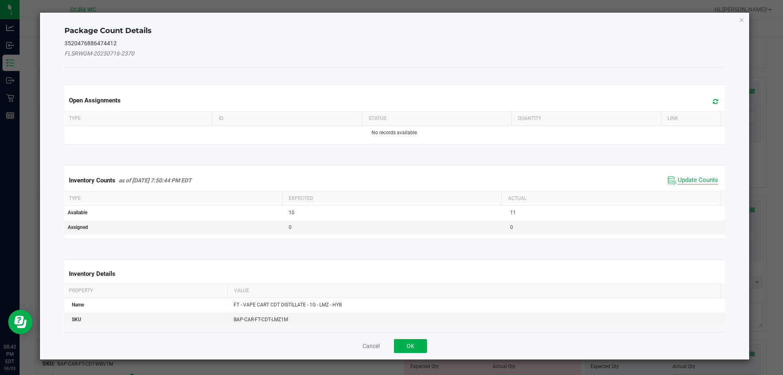
click at [692, 178] on span "Update Counts" at bounding box center [698, 180] width 40 height 8
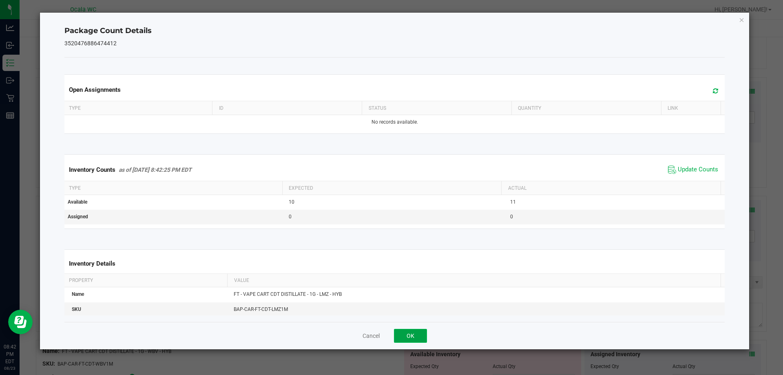
click at [404, 334] on button "OK" at bounding box center [410, 336] width 33 height 14
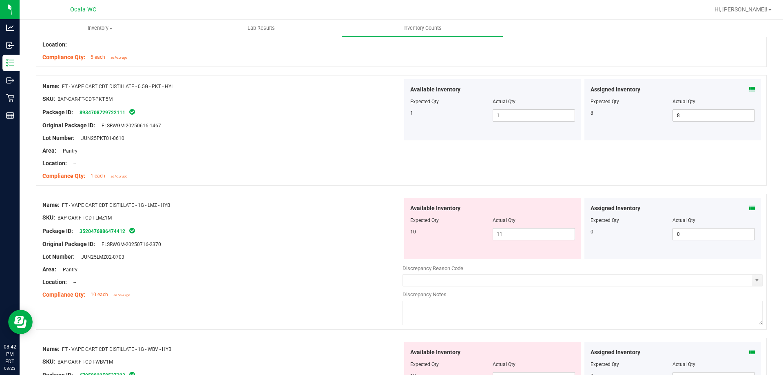
scroll to position [511, 0]
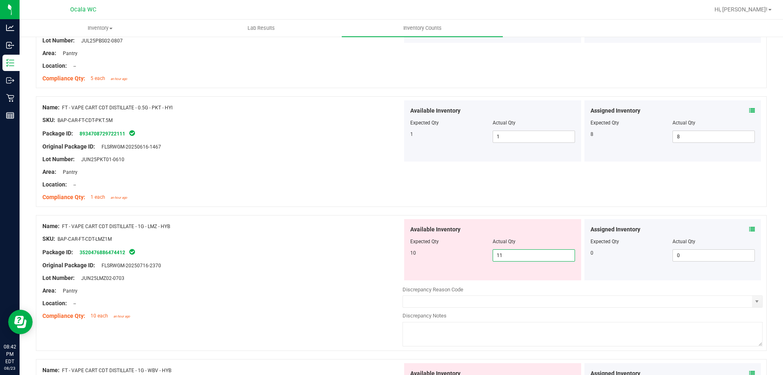
drag, startPoint x: 504, startPoint y: 256, endPoint x: 475, endPoint y: 256, distance: 28.6
click at [475, 256] on div "10 11 11" at bounding box center [492, 255] width 165 height 12
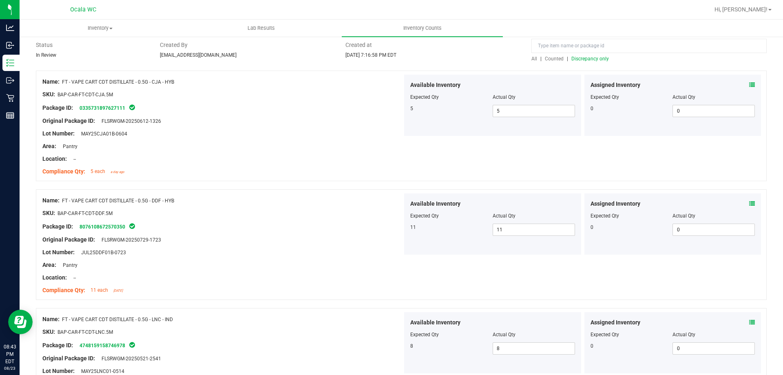
scroll to position [0, 0]
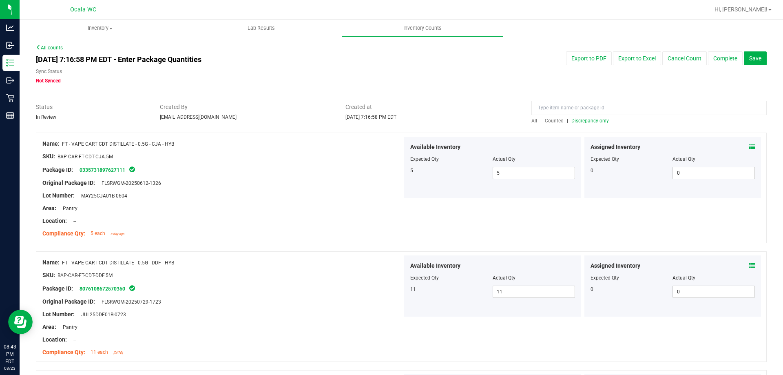
click at [579, 119] on span "Discrepancy only" at bounding box center [591, 121] width 38 height 6
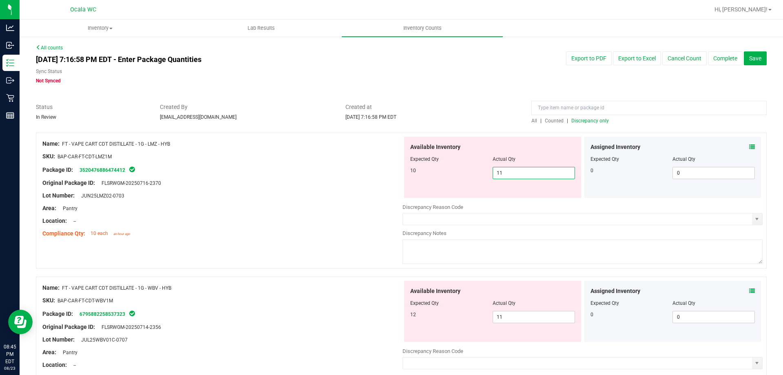
drag, startPoint x: 521, startPoint y: 174, endPoint x: 466, endPoint y: 183, distance: 55.8
click at [472, 182] on div "Available Inventory Expected Qty Actual Qty 10 11 11" at bounding box center [492, 167] width 177 height 61
type input "10"
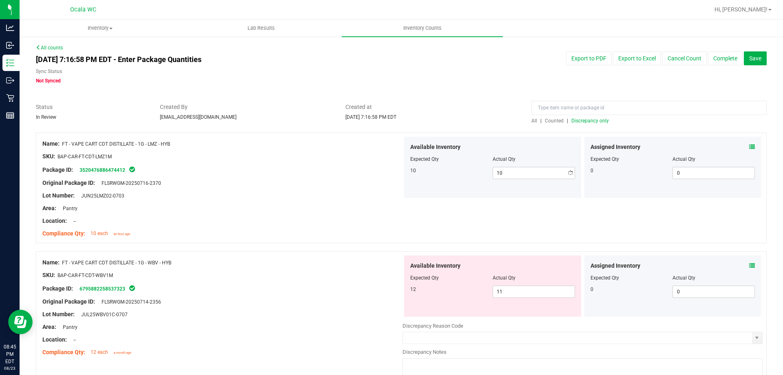
click at [368, 202] on div at bounding box center [222, 202] width 360 height 4
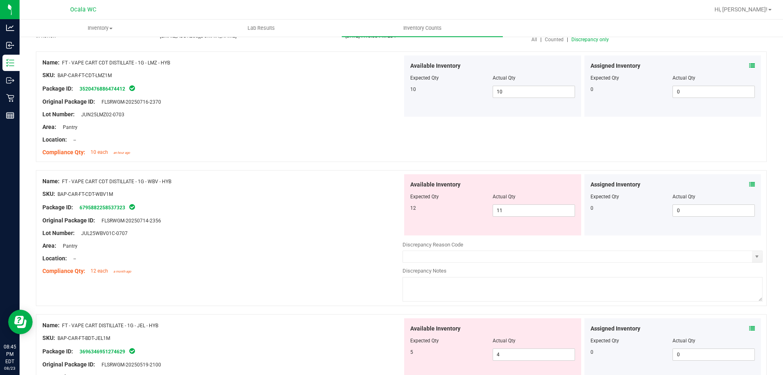
scroll to position [82, 0]
click at [750, 184] on icon at bounding box center [753, 184] width 6 height 6
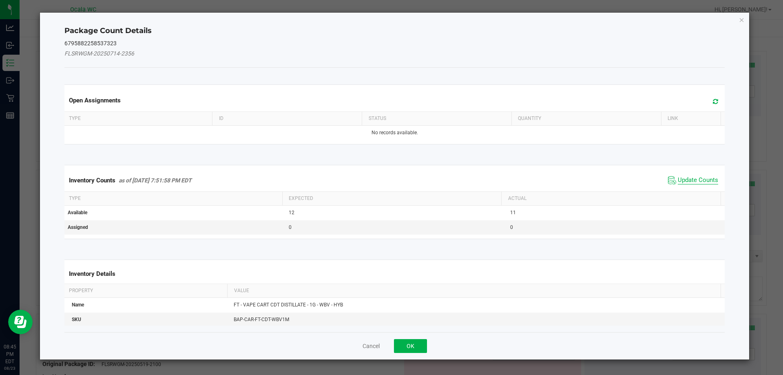
click at [697, 180] on span "Update Counts" at bounding box center [698, 180] width 40 height 8
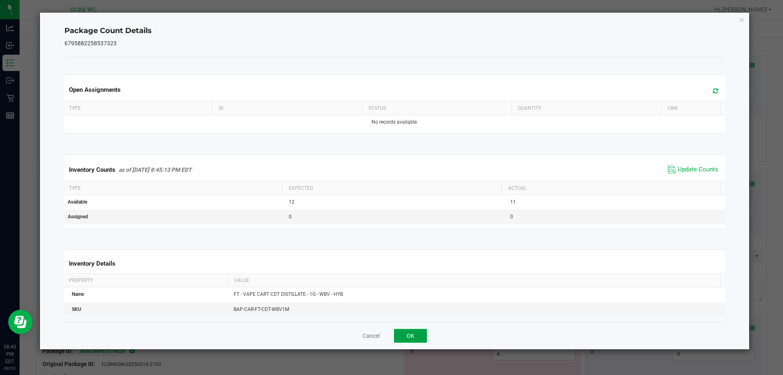
click at [407, 335] on button "OK" at bounding box center [410, 336] width 33 height 14
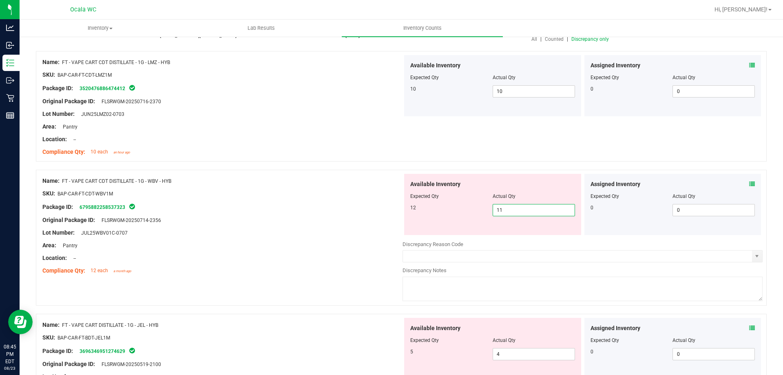
drag, startPoint x: 500, startPoint y: 210, endPoint x: 490, endPoint y: 211, distance: 10.3
click at [493, 211] on span "11 11" at bounding box center [534, 210] width 82 height 12
type input "12"
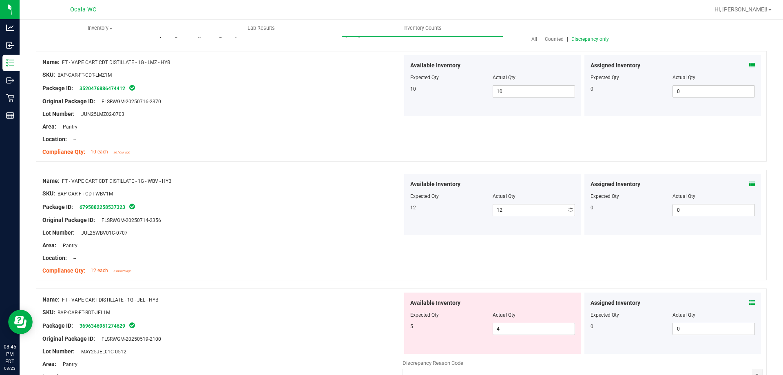
click at [386, 242] on div "Area: Pantry" at bounding box center [222, 245] width 360 height 9
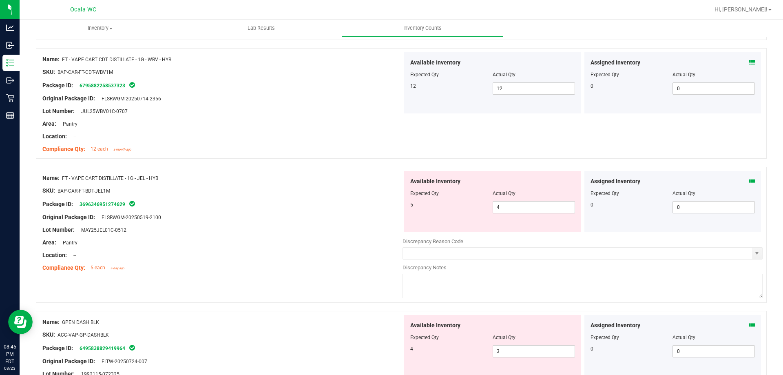
scroll to position [204, 0]
click at [750, 181] on icon at bounding box center [753, 181] width 6 height 6
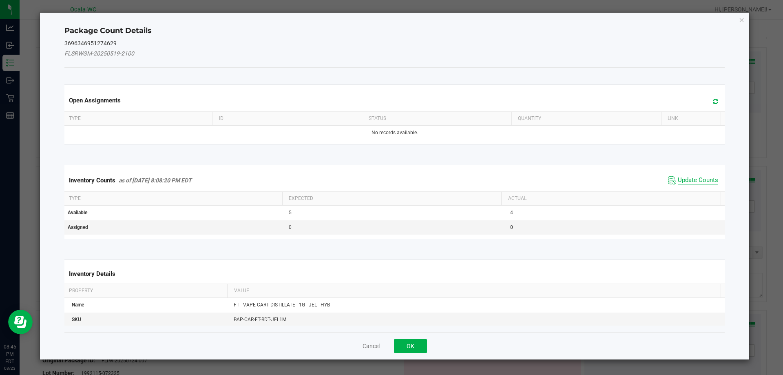
click at [683, 176] on span "Update Counts" at bounding box center [698, 180] width 40 height 8
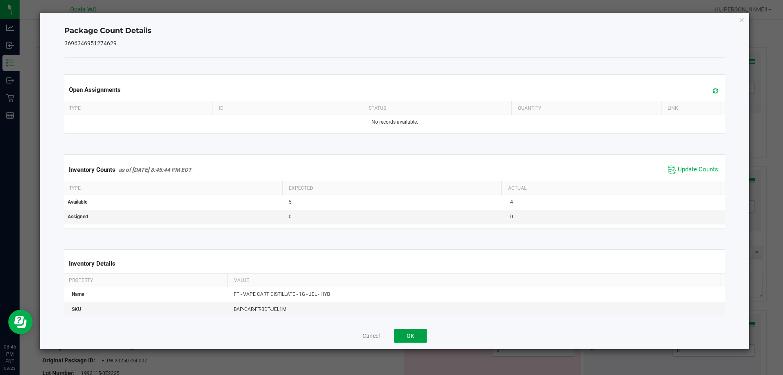
click at [407, 329] on button "OK" at bounding box center [410, 336] width 33 height 14
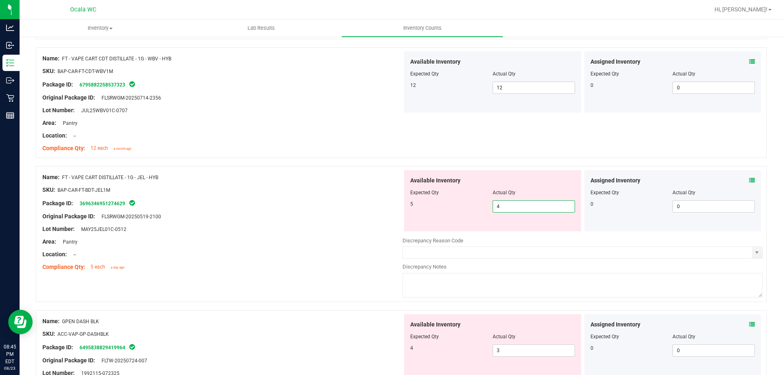
drag, startPoint x: 502, startPoint y: 208, endPoint x: 420, endPoint y: 211, distance: 82.5
click at [421, 211] on div "5 4 4" at bounding box center [492, 206] width 165 height 12
type input "5"
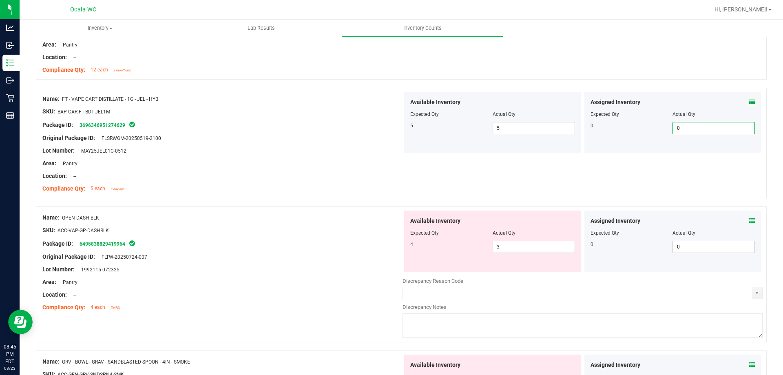
scroll to position [286, 0]
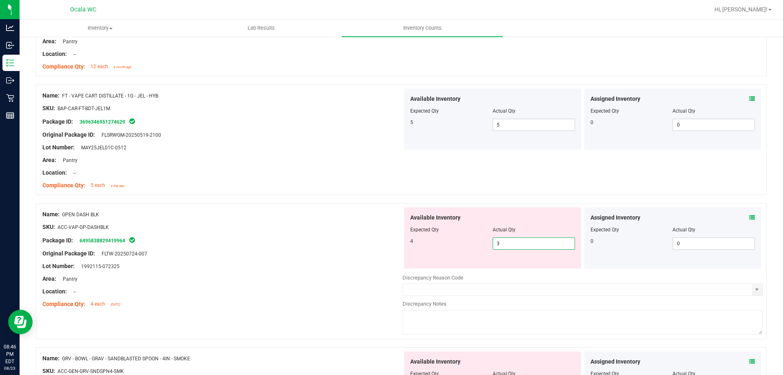
drag, startPoint x: 501, startPoint y: 244, endPoint x: 437, endPoint y: 246, distance: 64.5
click at [437, 246] on div "4 3 3" at bounding box center [492, 243] width 165 height 12
type input "4"
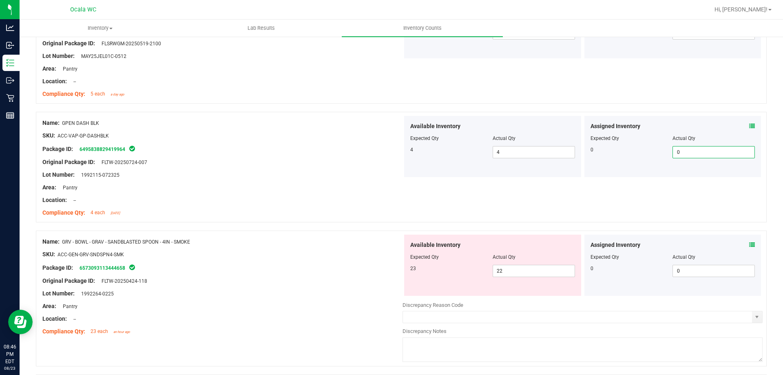
scroll to position [408, 0]
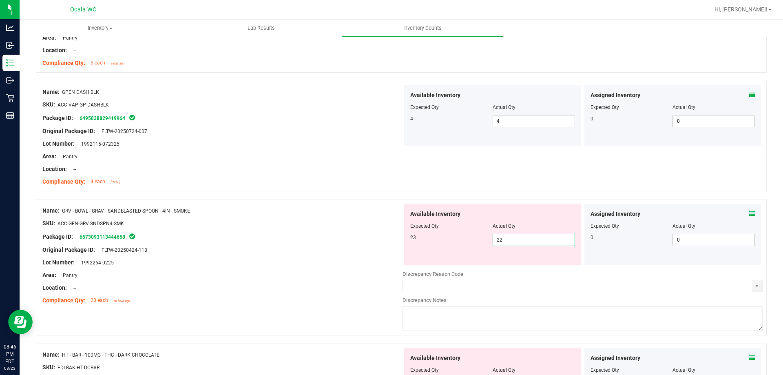
drag, startPoint x: 512, startPoint y: 243, endPoint x: 466, endPoint y: 242, distance: 45.7
click at [466, 242] on div "23 22 22" at bounding box center [492, 240] width 165 height 12
type input "23"
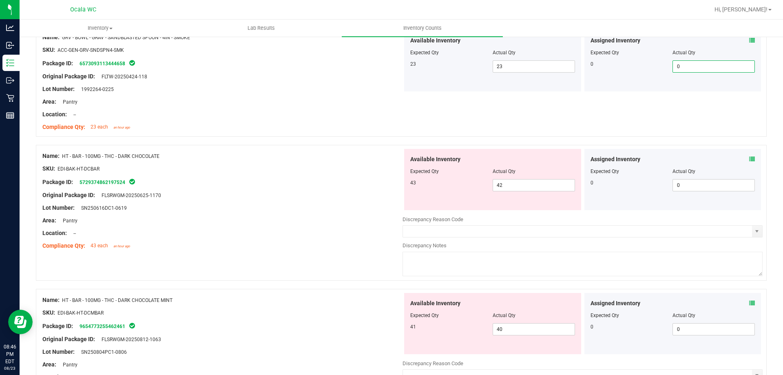
scroll to position [612, 0]
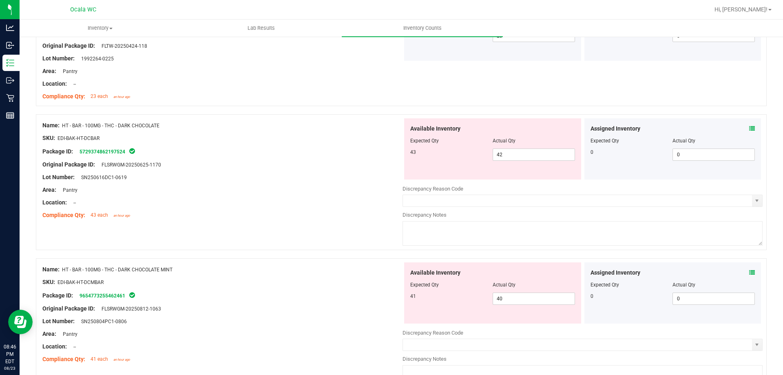
click at [750, 130] on icon at bounding box center [753, 129] width 6 height 6
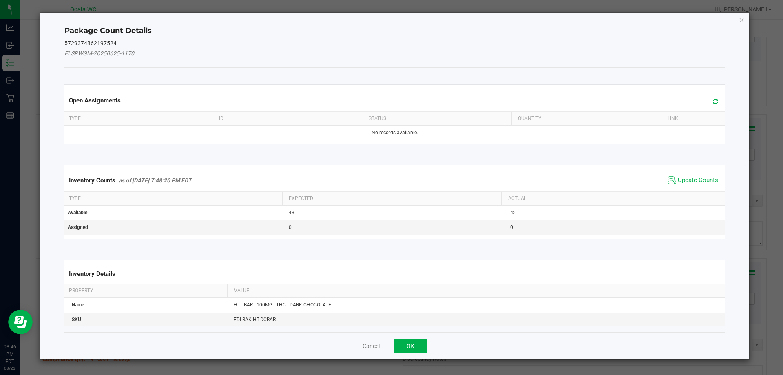
click at [681, 175] on span "Update Counts" at bounding box center [693, 180] width 54 height 12
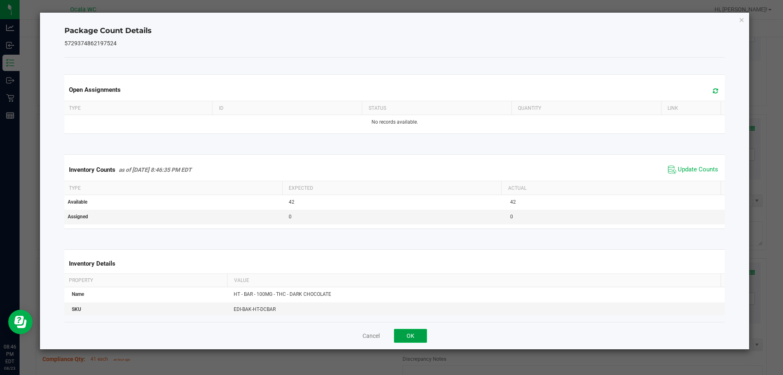
click at [406, 329] on button "OK" at bounding box center [410, 336] width 33 height 14
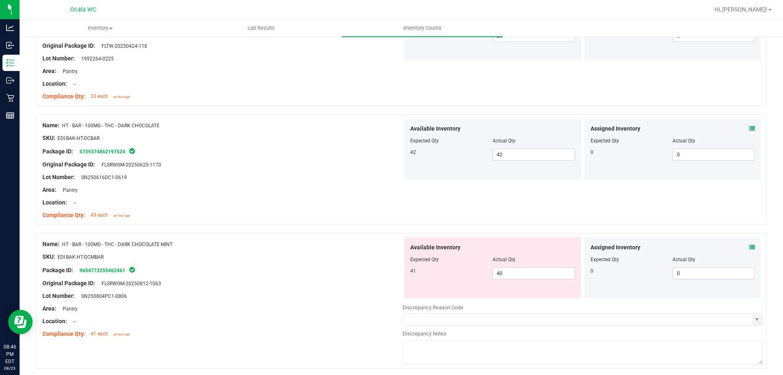
click at [750, 245] on icon at bounding box center [753, 247] width 6 height 6
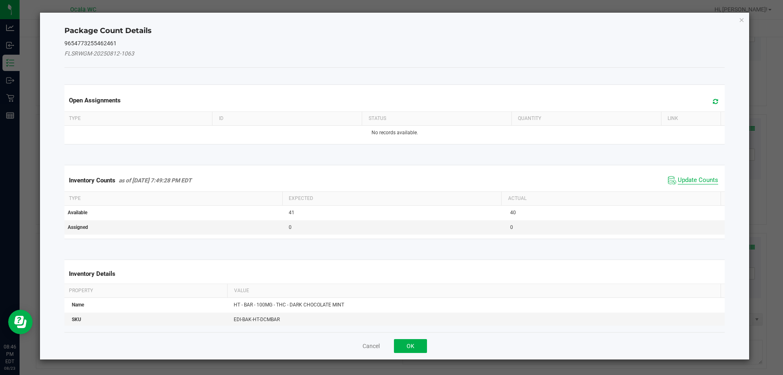
click at [679, 178] on span "Update Counts" at bounding box center [698, 180] width 40 height 8
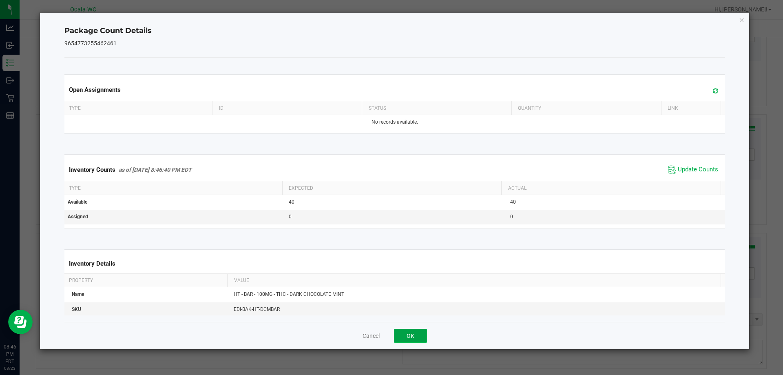
click at [417, 332] on button "OK" at bounding box center [410, 336] width 33 height 14
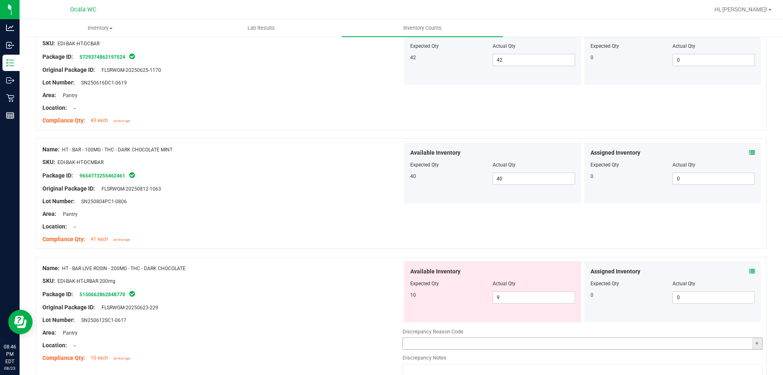
scroll to position [734, 0]
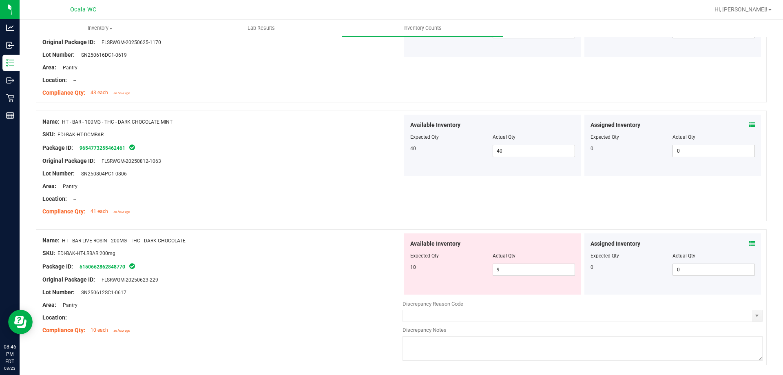
click at [750, 244] on icon at bounding box center [753, 244] width 6 height 6
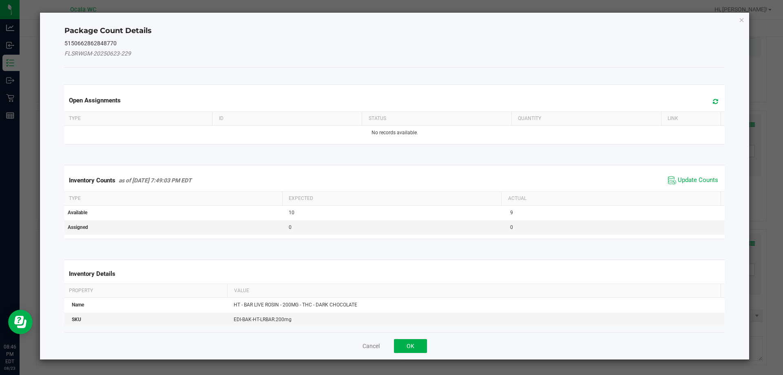
click at [677, 174] on div "Inventory Counts as of [DATE] 7:49:03 PM EDT Update Counts" at bounding box center [395, 180] width 664 height 22
click at [677, 174] on span "Update Counts" at bounding box center [693, 180] width 54 height 12
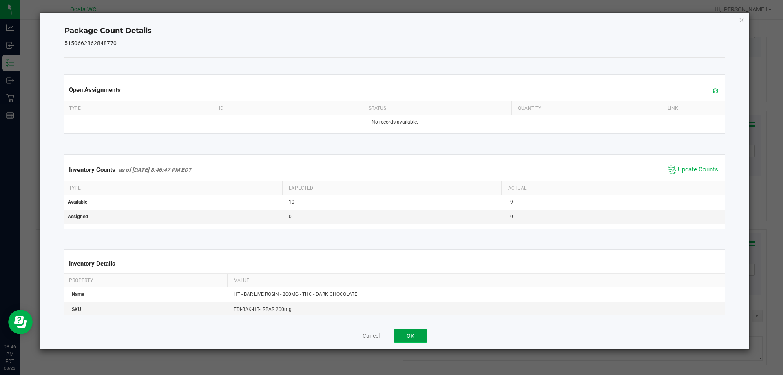
click at [413, 335] on button "OK" at bounding box center [410, 336] width 33 height 14
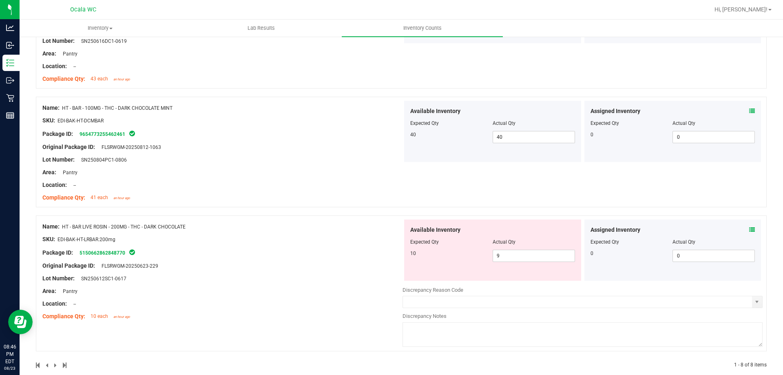
scroll to position [761, 0]
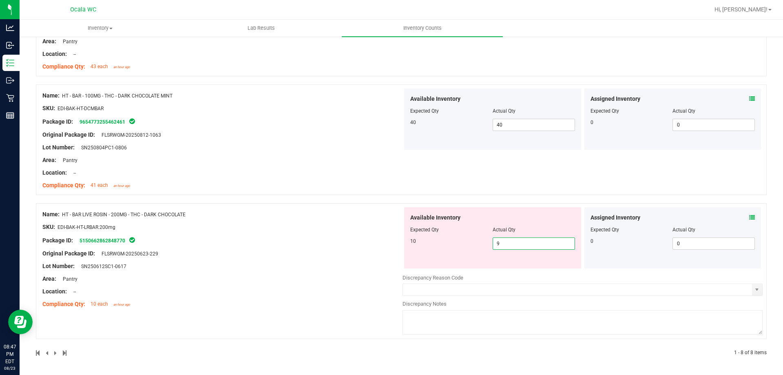
drag, startPoint x: 508, startPoint y: 246, endPoint x: 431, endPoint y: 256, distance: 77.8
click at [437, 255] on div "Available Inventory Expected Qty Actual Qty 10 9 9" at bounding box center [492, 237] width 177 height 61
type input "10"
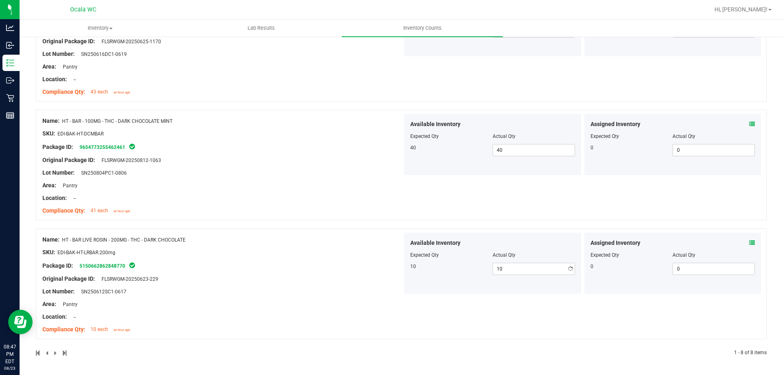
scroll to position [735, 0]
click at [379, 268] on div "Name: HT - BAR LIVE ROSIN - 200MG - THC - DARK CHOCOLATE SKU: EDI-BAK-HT-LRBAR.…" at bounding box center [222, 285] width 360 height 104
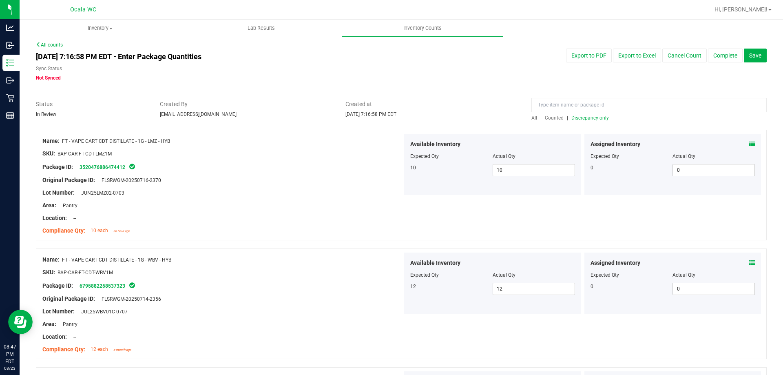
scroll to position [0, 0]
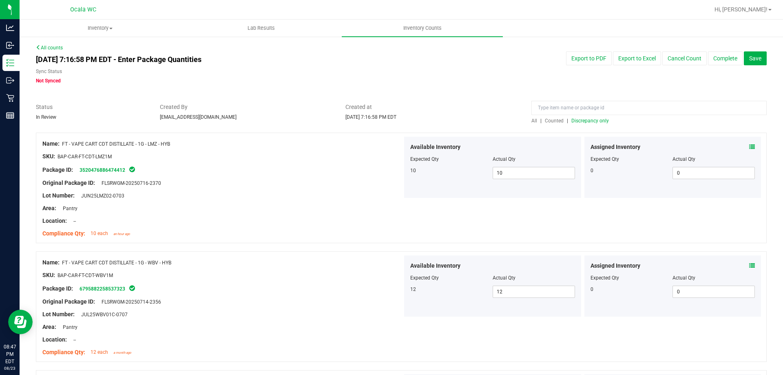
drag, startPoint x: 582, startPoint y: 117, endPoint x: 577, endPoint y: 123, distance: 8.4
click at [577, 123] on div "All | Counted | Discrepancy only" at bounding box center [649, 120] width 235 height 7
click at [577, 122] on span "Discrepancy only" at bounding box center [591, 121] width 38 height 6
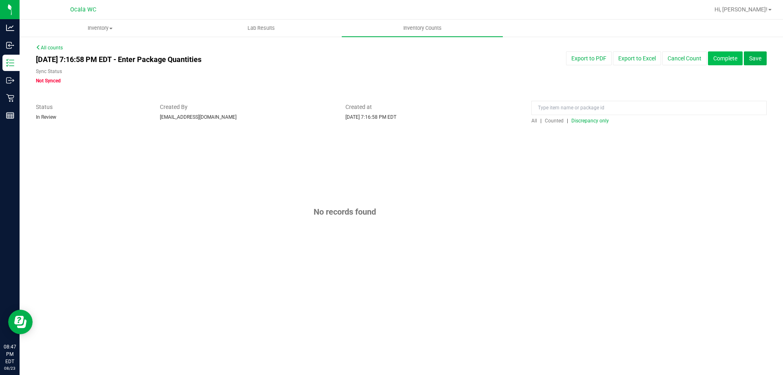
click at [718, 60] on button "Complete" at bounding box center [725, 58] width 35 height 14
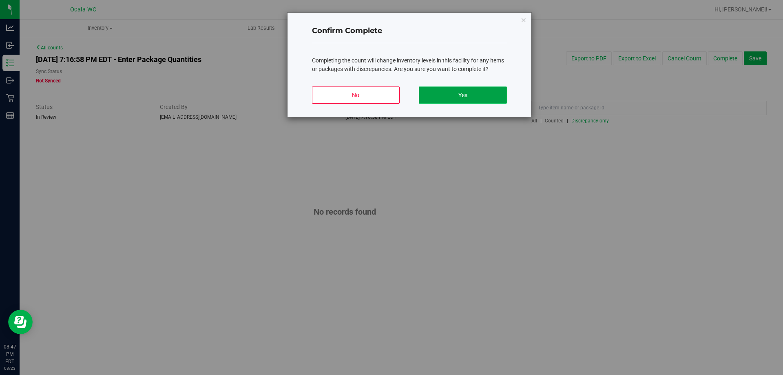
click at [472, 94] on button "Yes" at bounding box center [463, 95] width 88 height 17
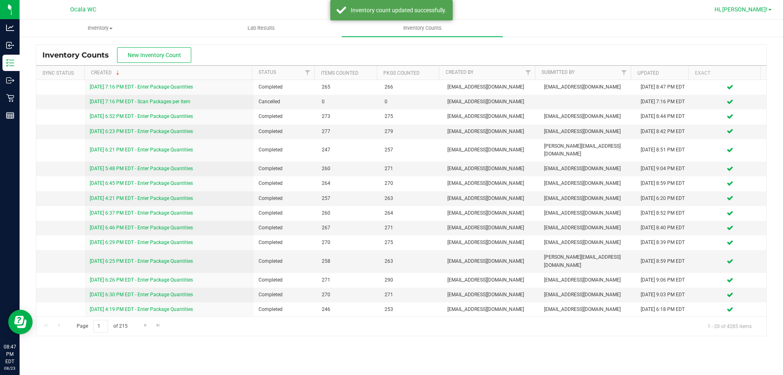
click at [750, 10] on span "Hi, [PERSON_NAME]!" at bounding box center [741, 9] width 53 height 7
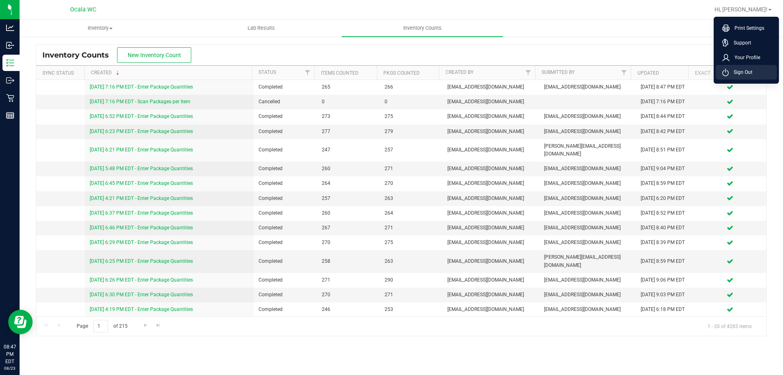
click at [729, 67] on li "Sign Out" at bounding box center [746, 72] width 61 height 15
